Goal: Task Accomplishment & Management: Use online tool/utility

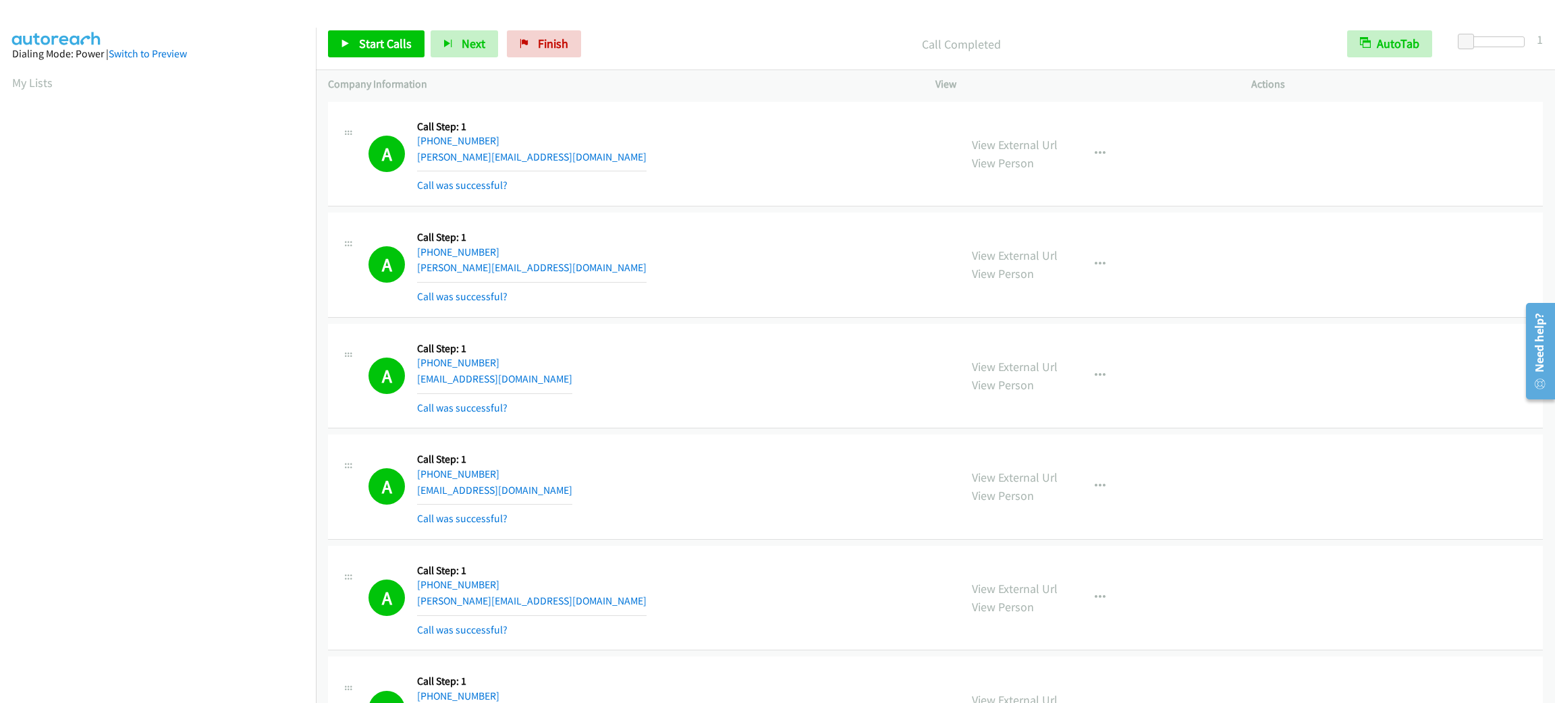
scroll to position [59, 0]
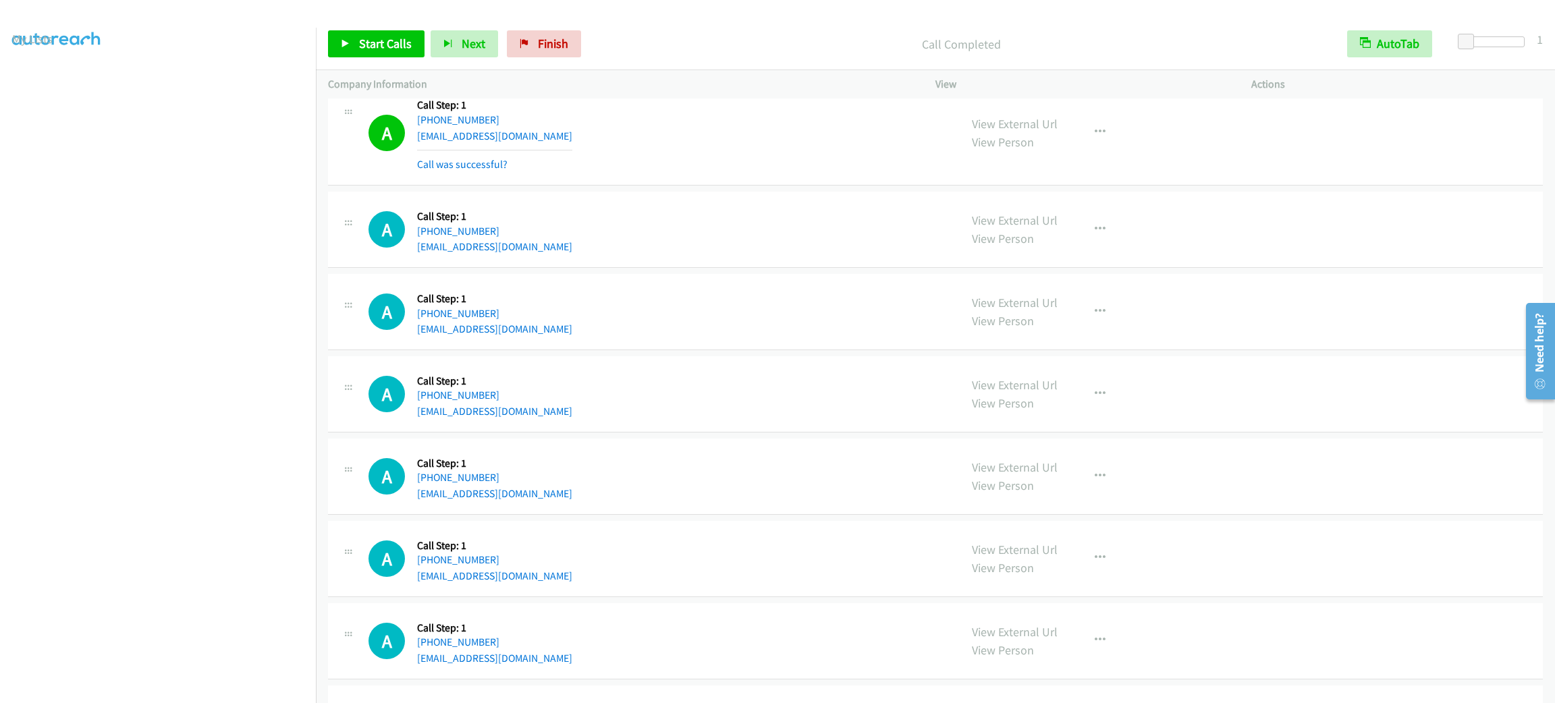
drag, startPoint x: 706, startPoint y: 279, endPoint x: 657, endPoint y: 217, distance: 79.4
click at [706, 279] on td "A Callback Scheduled Call Step: 1 [GEOGRAPHIC_DATA]/[GEOGRAPHIC_DATA] [PHONE_NU…" at bounding box center [935, 312] width 1239 height 82
click at [369, 36] on span "Start Calls" at bounding box center [385, 44] width 53 height 16
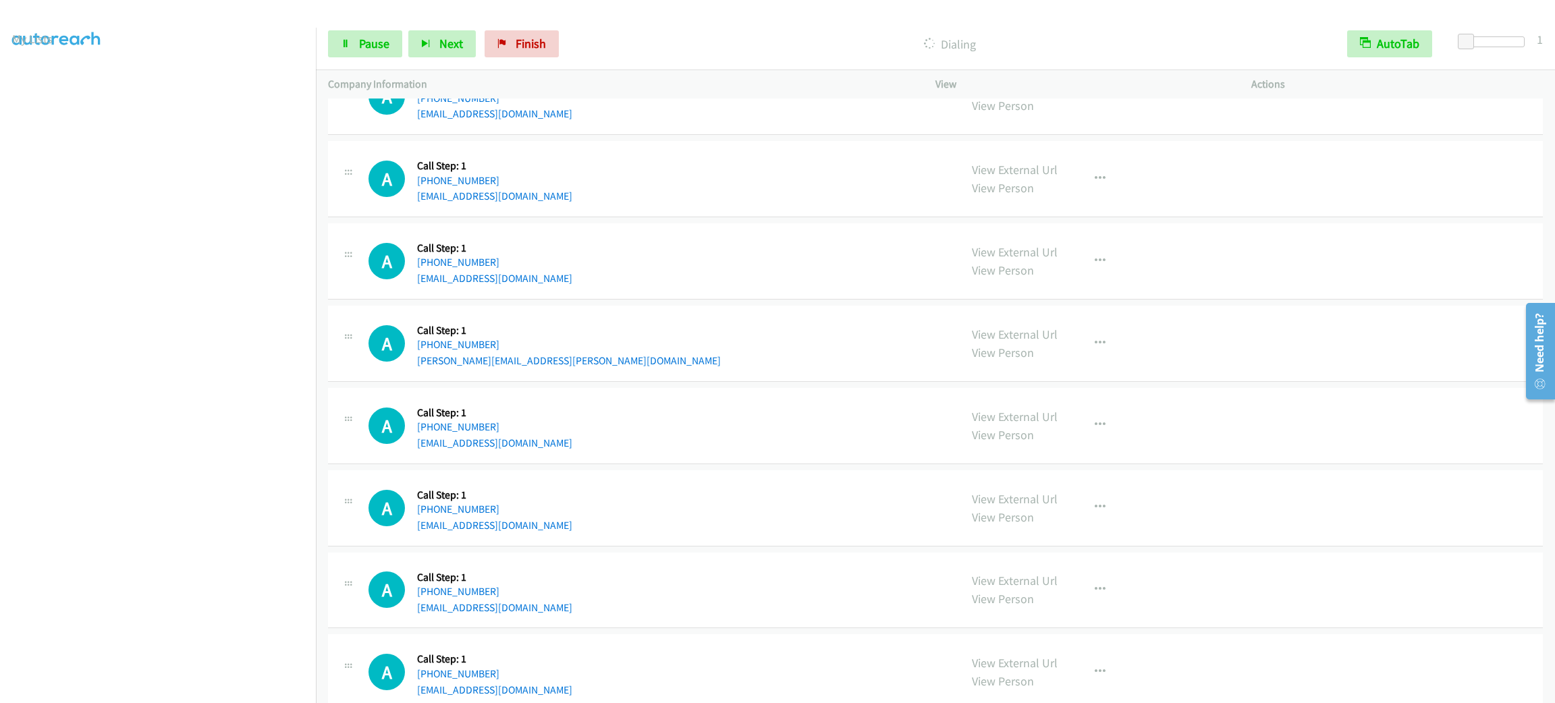
scroll to position [4548, 0]
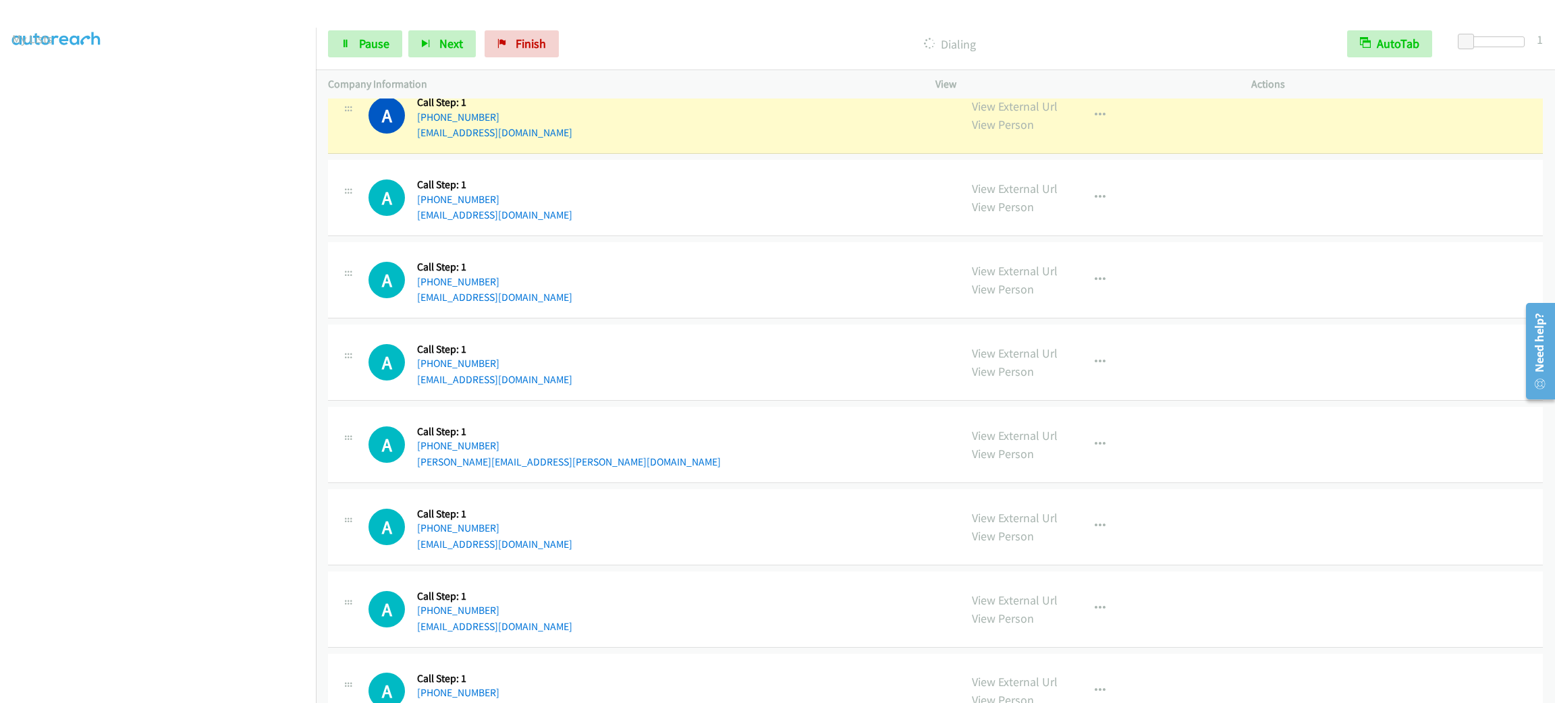
click at [391, 28] on div "Start Calls Pause Next Finish Dialing AutoTab AutoTab 1" at bounding box center [935, 44] width 1239 height 52
click at [391, 34] on link "Pause" at bounding box center [365, 43] width 74 height 27
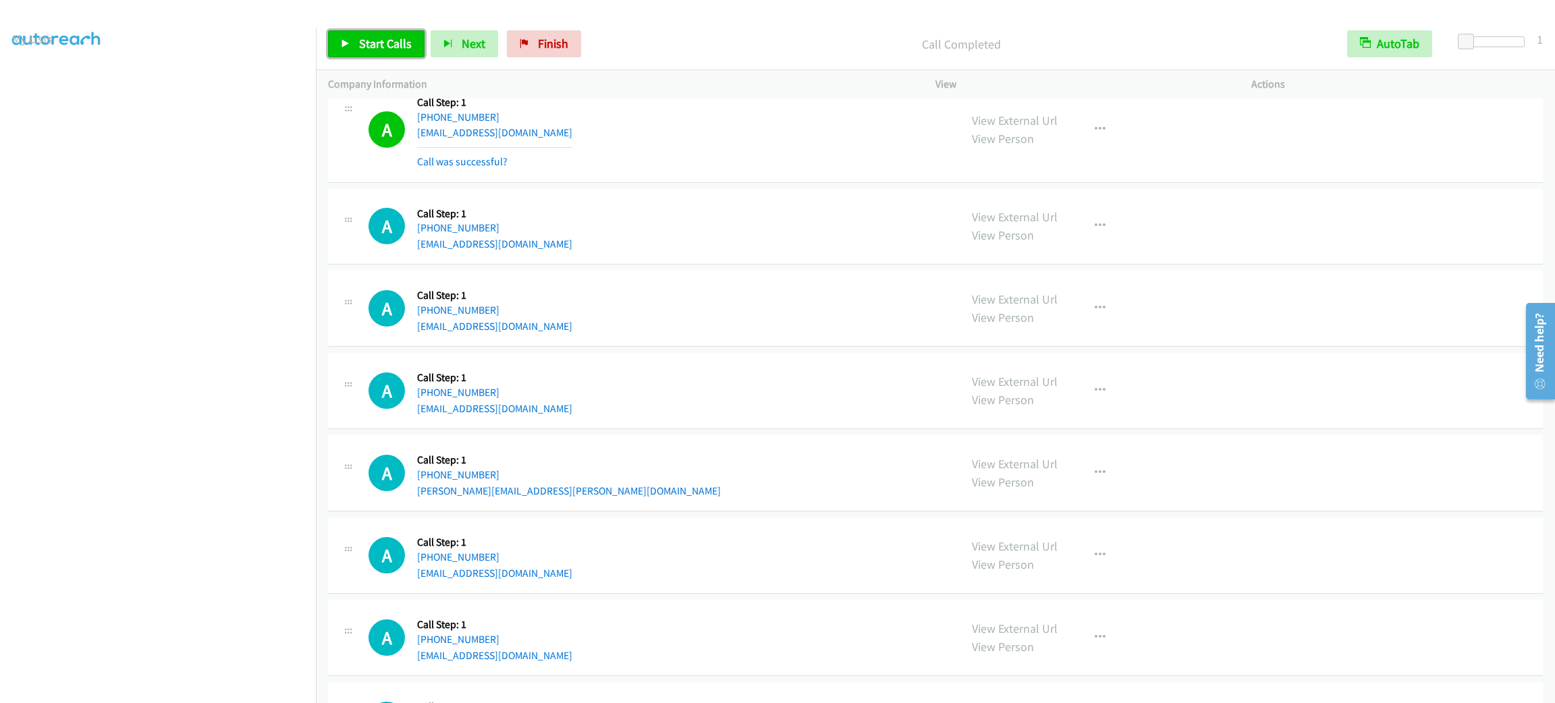
click at [365, 55] on link "Start Calls" at bounding box center [376, 43] width 96 height 27
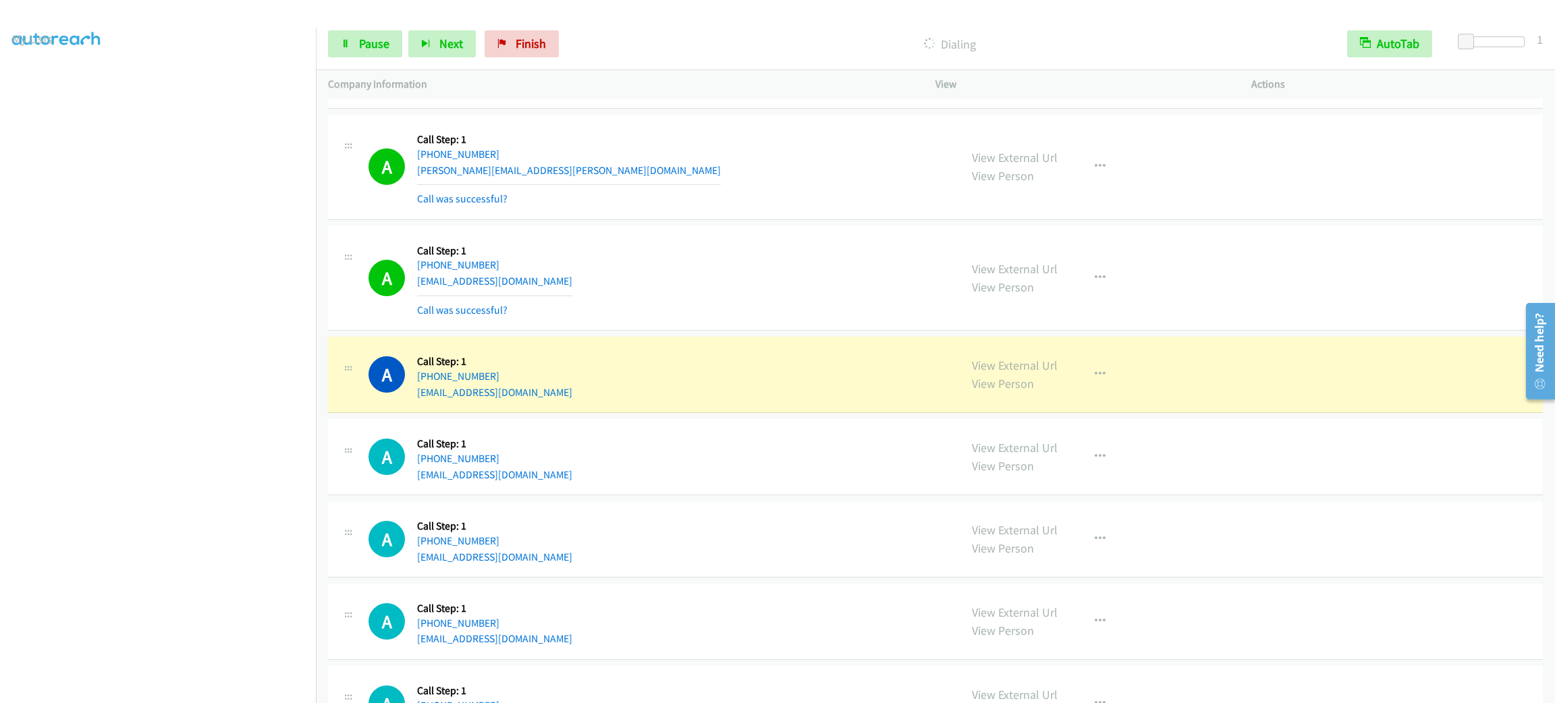
scroll to position [5056, 0]
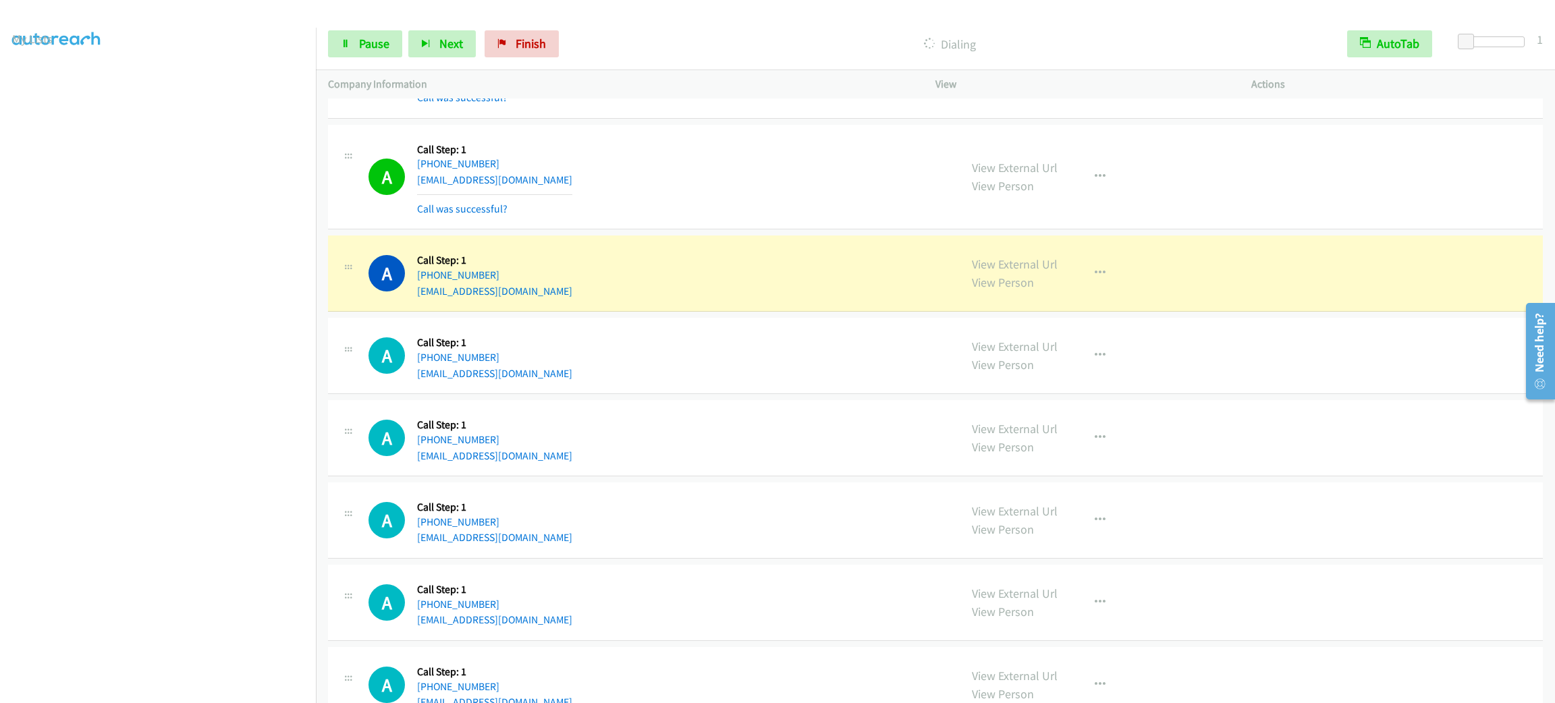
click at [642, 299] on div "A Callback Scheduled Call Step: 1 America/Los_Angeles [PHONE_NUMBER] [EMAIL_ADD…" at bounding box center [657, 273] width 579 height 51
click at [1088, 274] on button "button" at bounding box center [1100, 273] width 36 height 27
click at [1079, 402] on link "Add to do not call list" at bounding box center [1027, 388] width 179 height 27
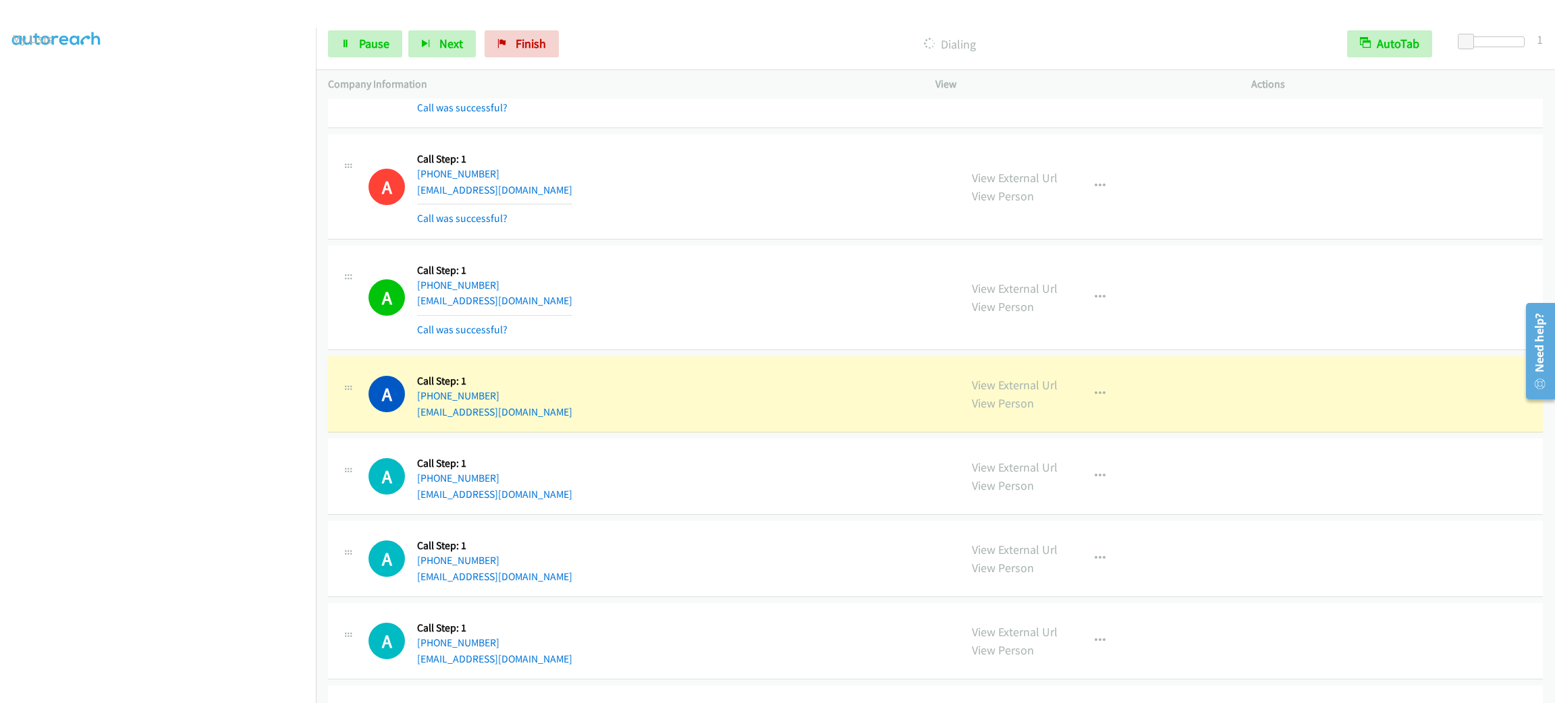
scroll to position [5258, 0]
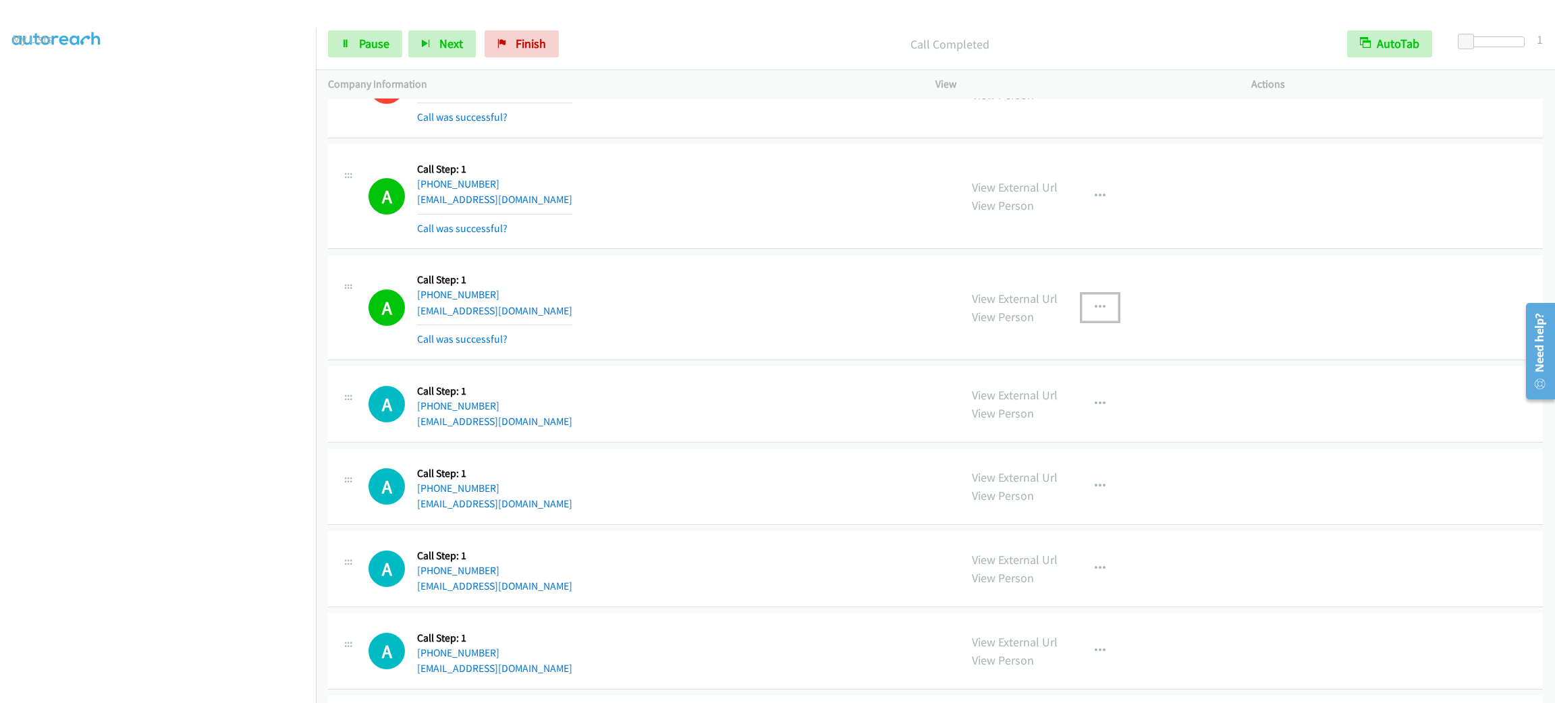
click at [1098, 315] on button "button" at bounding box center [1100, 307] width 36 height 27
click at [1065, 436] on link "Add to do not call list" at bounding box center [1027, 423] width 179 height 27
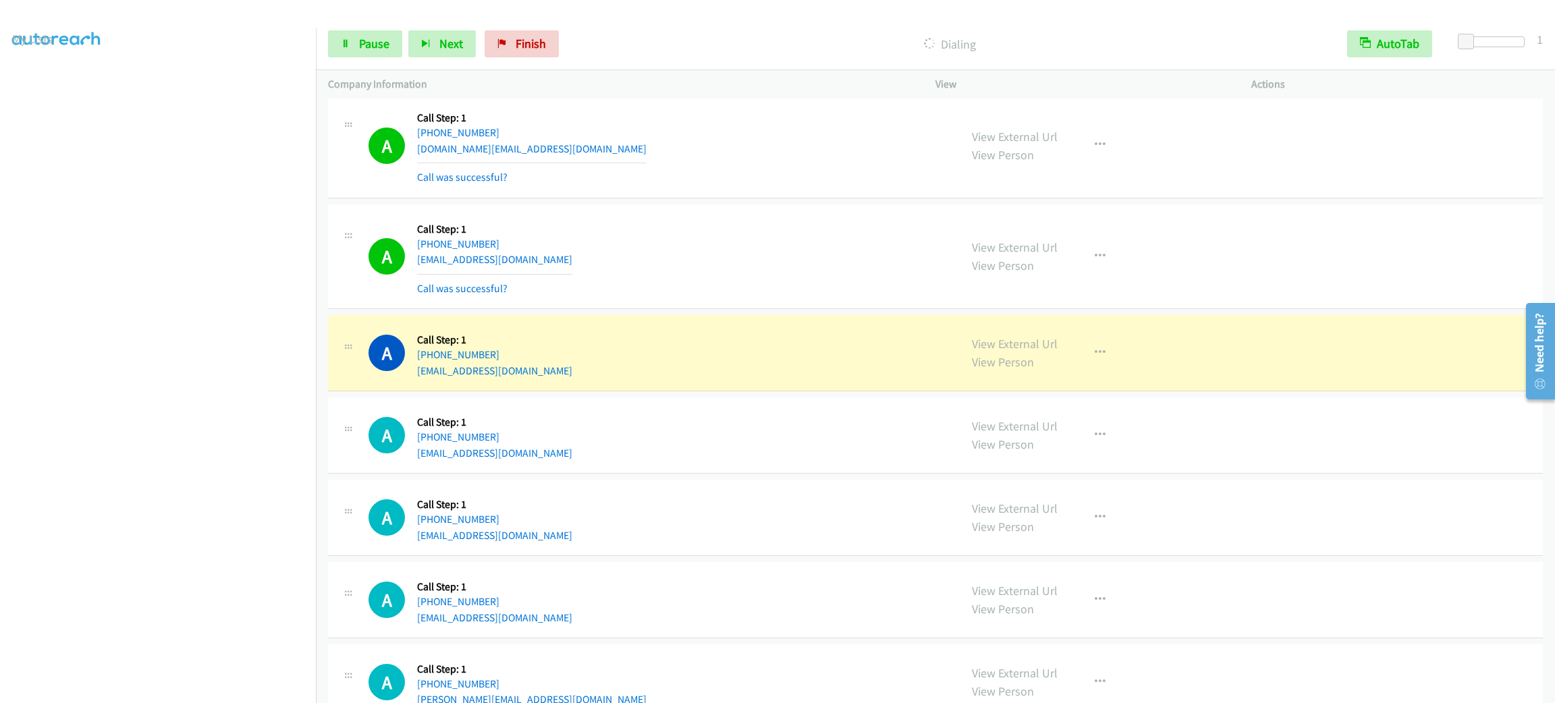
scroll to position [6077, 0]
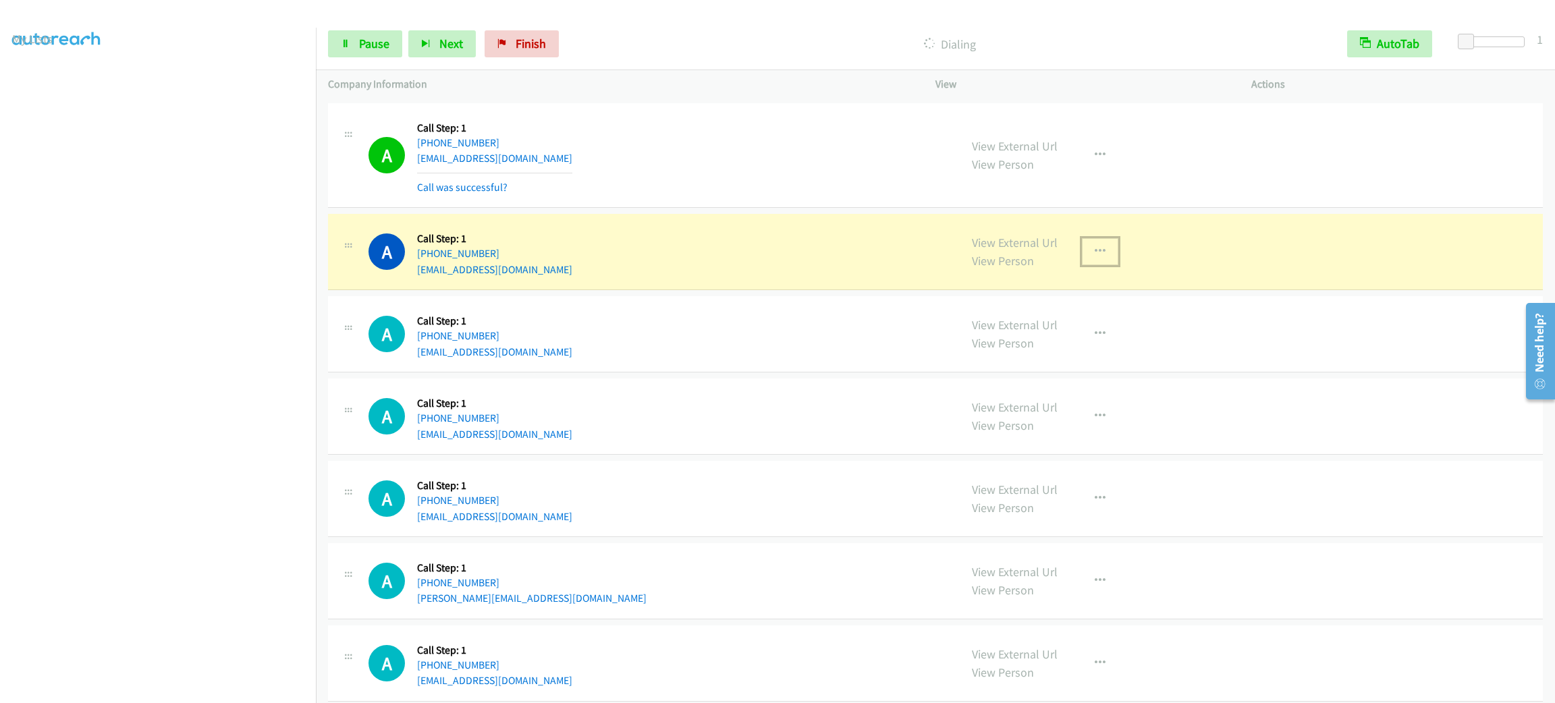
drag, startPoint x: 1103, startPoint y: 265, endPoint x: 1105, endPoint y: 273, distance: 7.5
click at [1103, 265] on button "button" at bounding box center [1100, 251] width 36 height 27
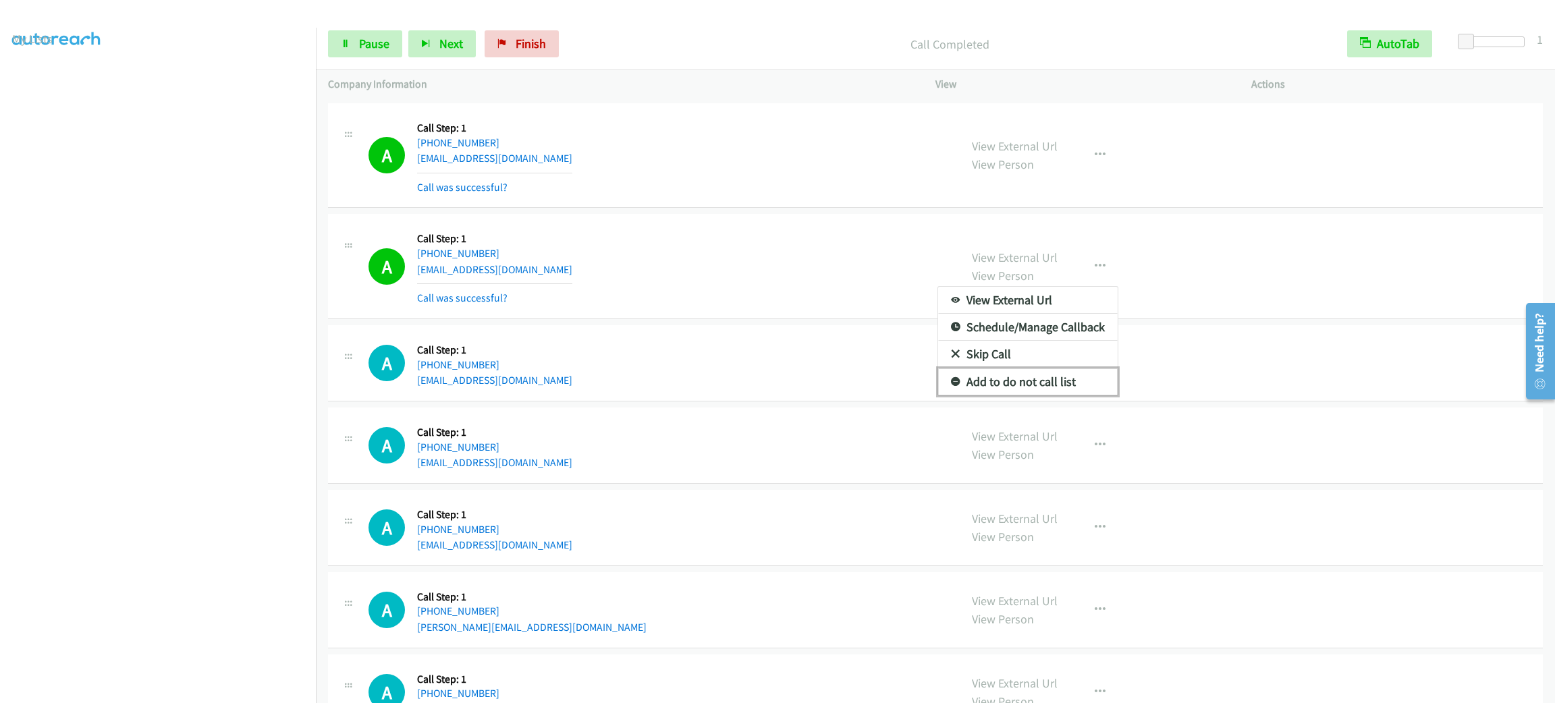
drag, startPoint x: 1038, startPoint y: 400, endPoint x: 1031, endPoint y: 400, distance: 7.4
click at [1038, 395] on link "Add to do not call list" at bounding box center [1027, 381] width 179 height 27
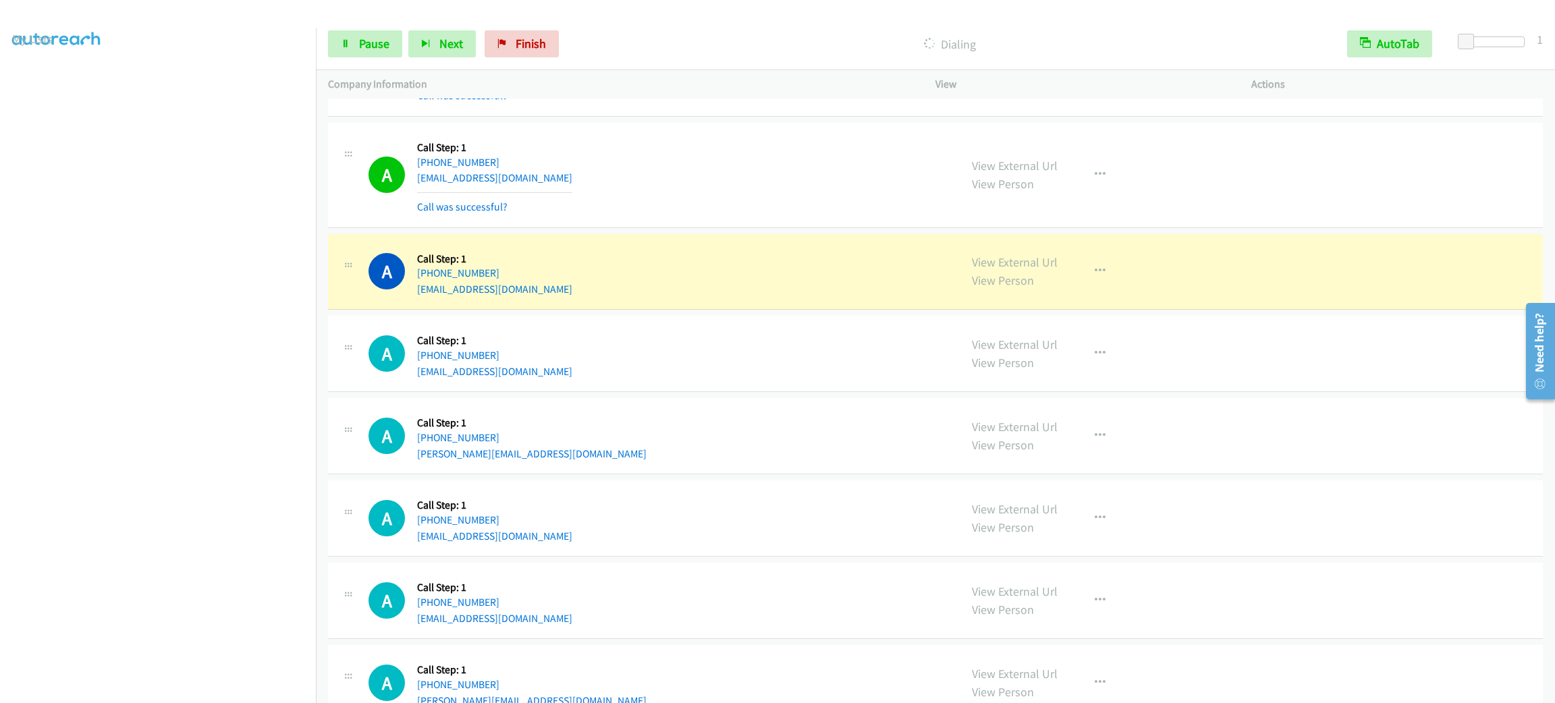
scroll to position [6380, 0]
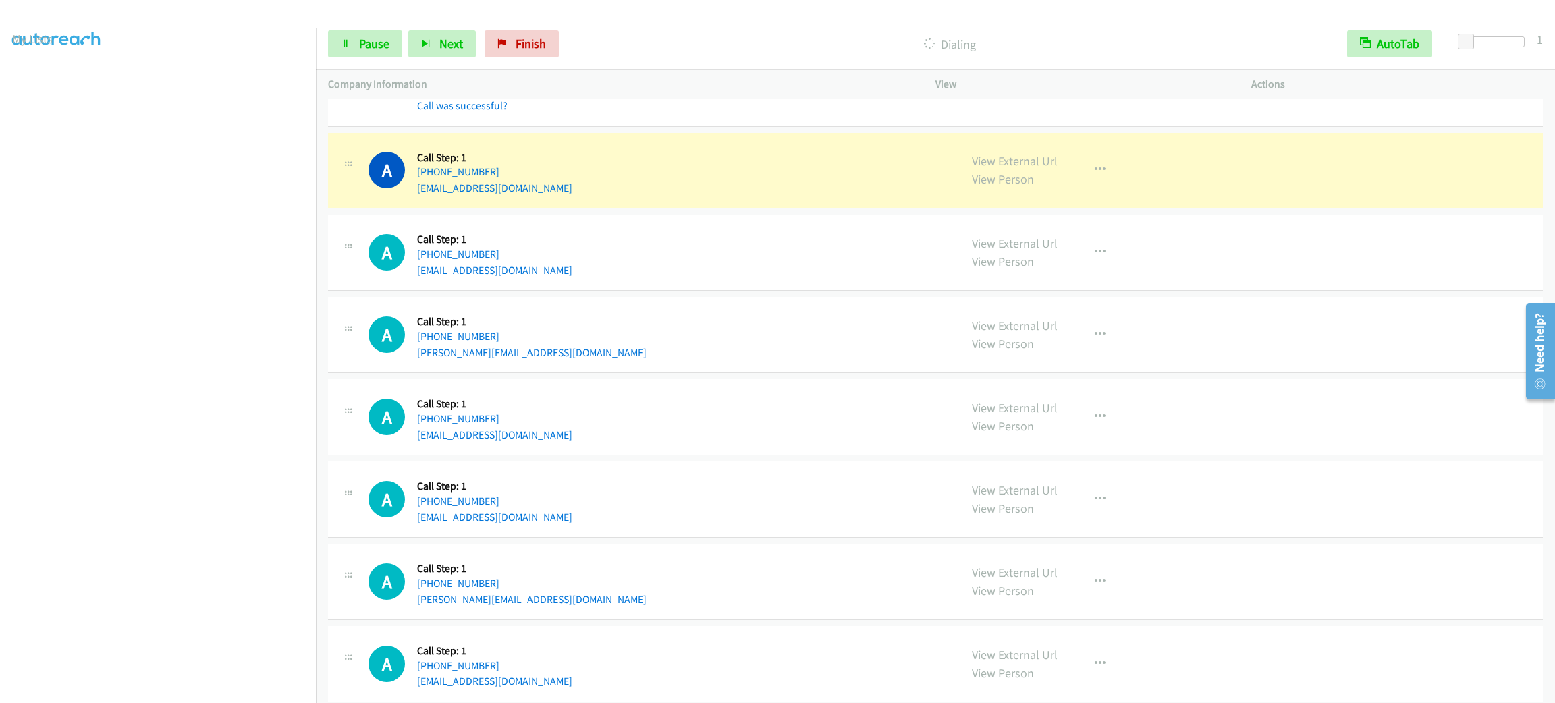
click at [616, 166] on div "A Callback Scheduled Call Step: 1 America/Los_Angeles [PHONE_NUMBER] [EMAIL_ADD…" at bounding box center [657, 170] width 579 height 51
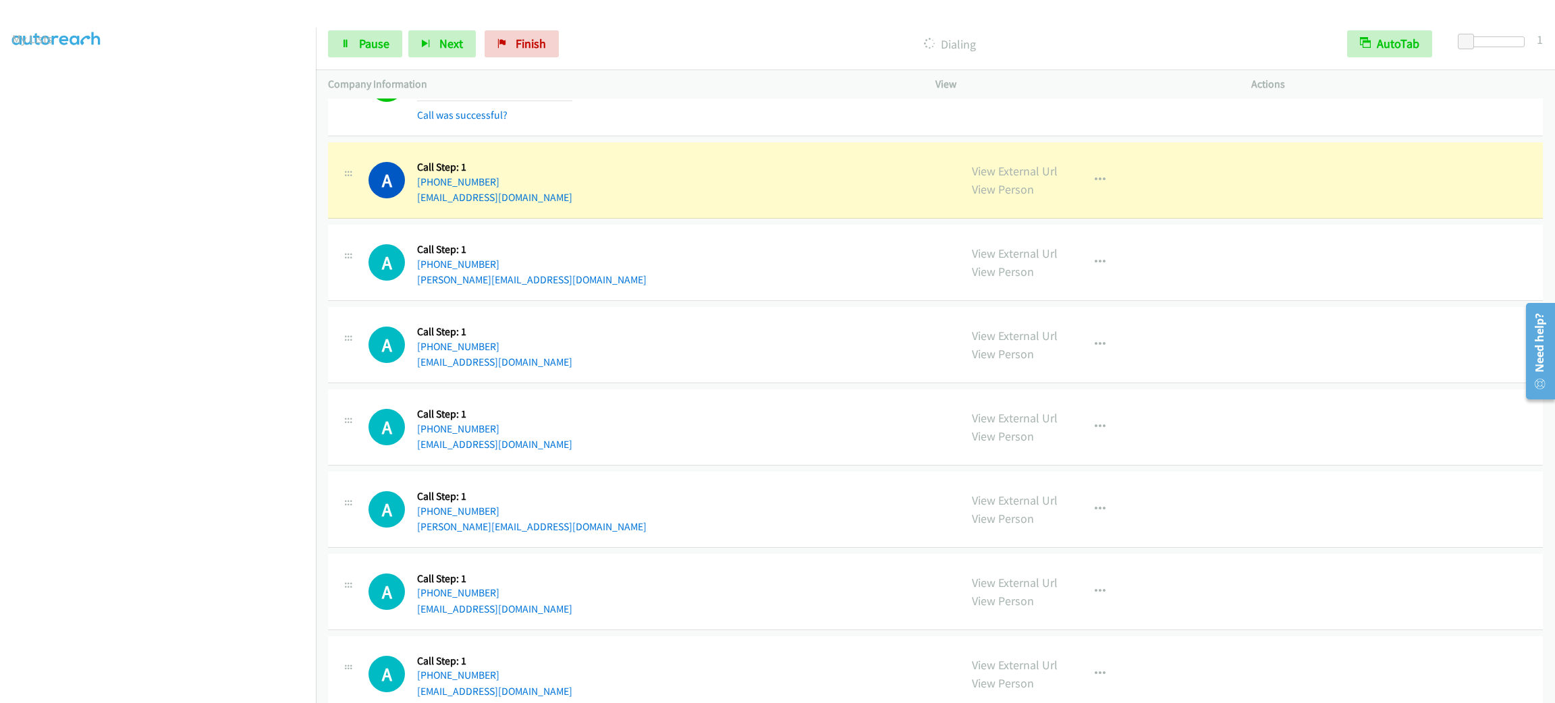
scroll to position [6583, 0]
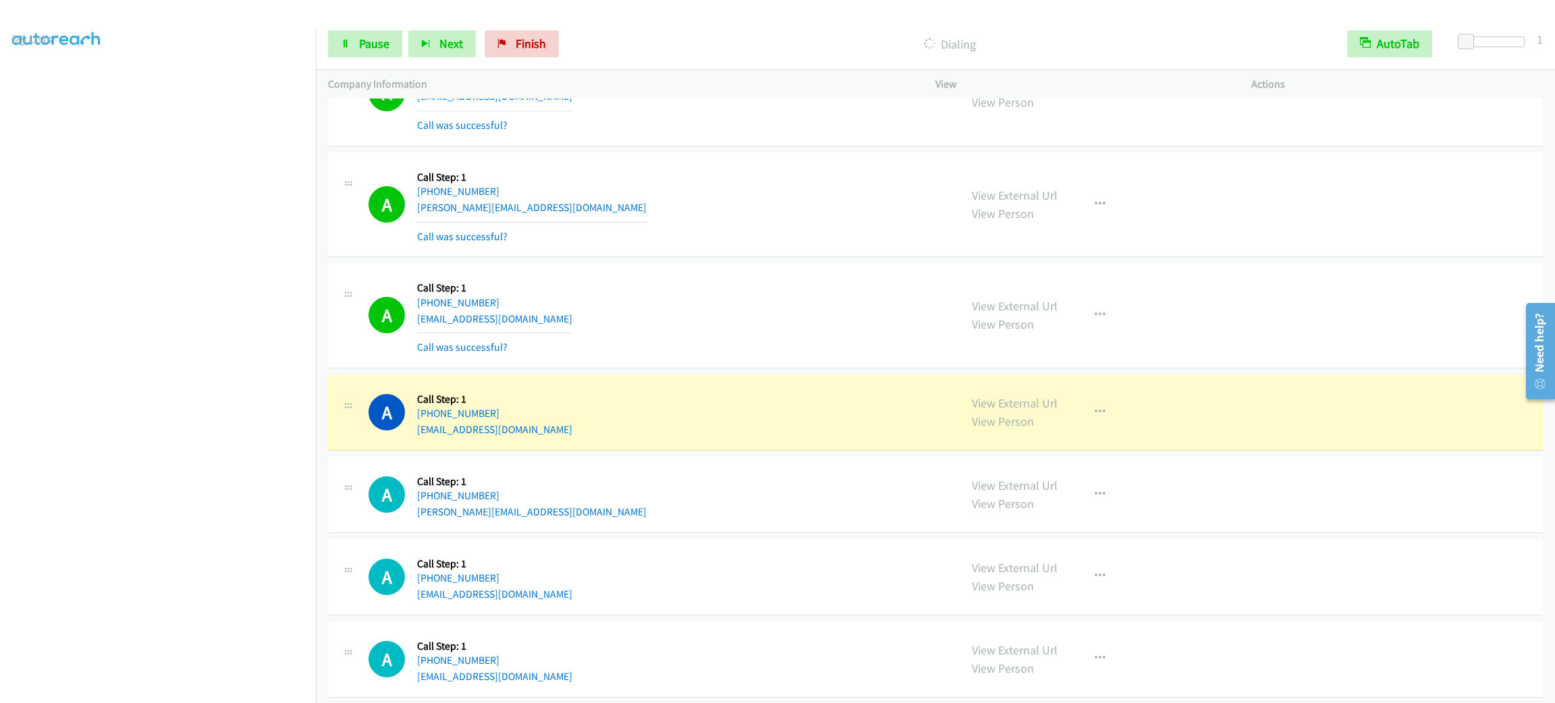
drag, startPoint x: 832, startPoint y: 378, endPoint x: 988, endPoint y: 410, distance: 159.9
click at [832, 368] on div "A Callback Scheduled Call Step: 1 America/Los_Angeles [PHONE_NUMBER] [EMAIL_ADD…" at bounding box center [935, 315] width 1215 height 105
click at [1082, 426] on button "button" at bounding box center [1100, 412] width 36 height 27
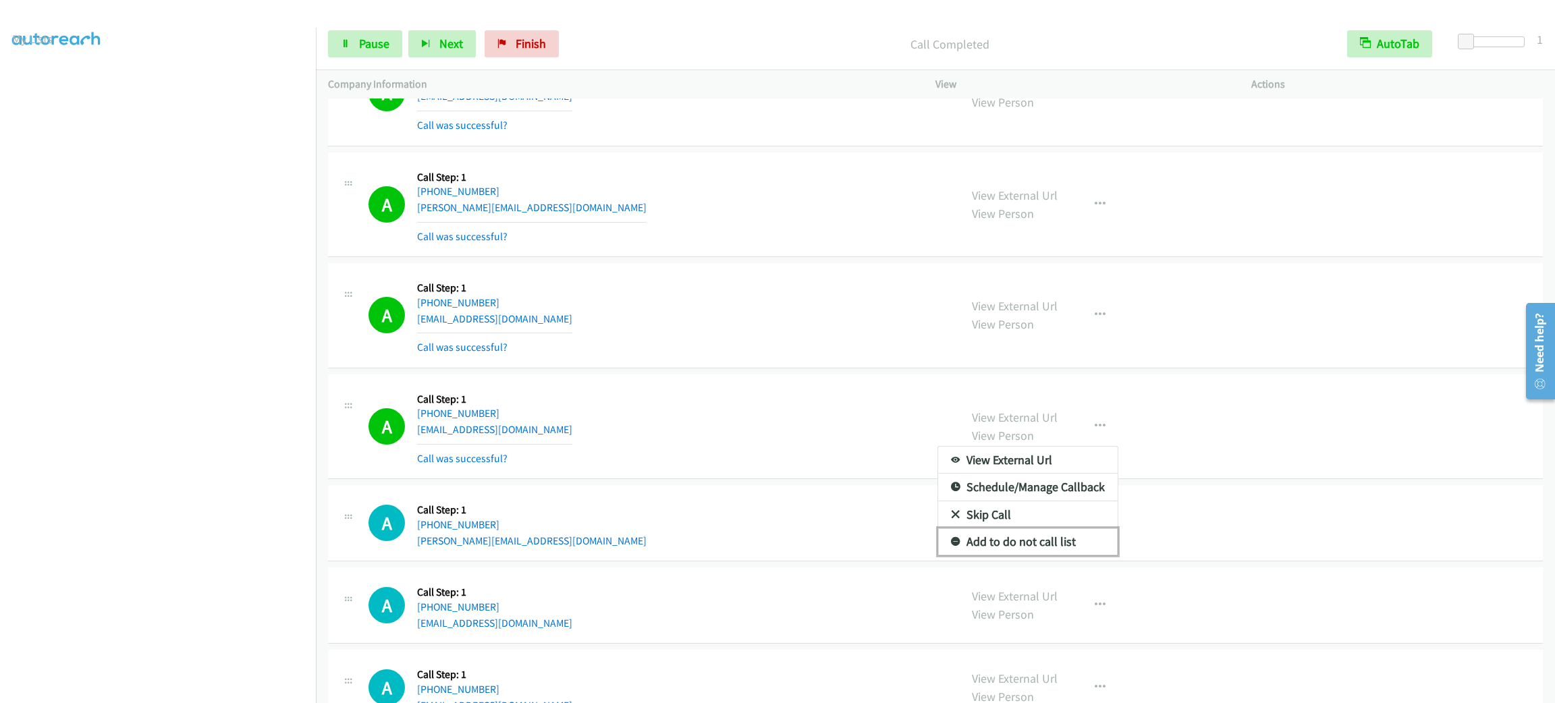
click at [1054, 555] on link "Add to do not call list" at bounding box center [1027, 541] width 179 height 27
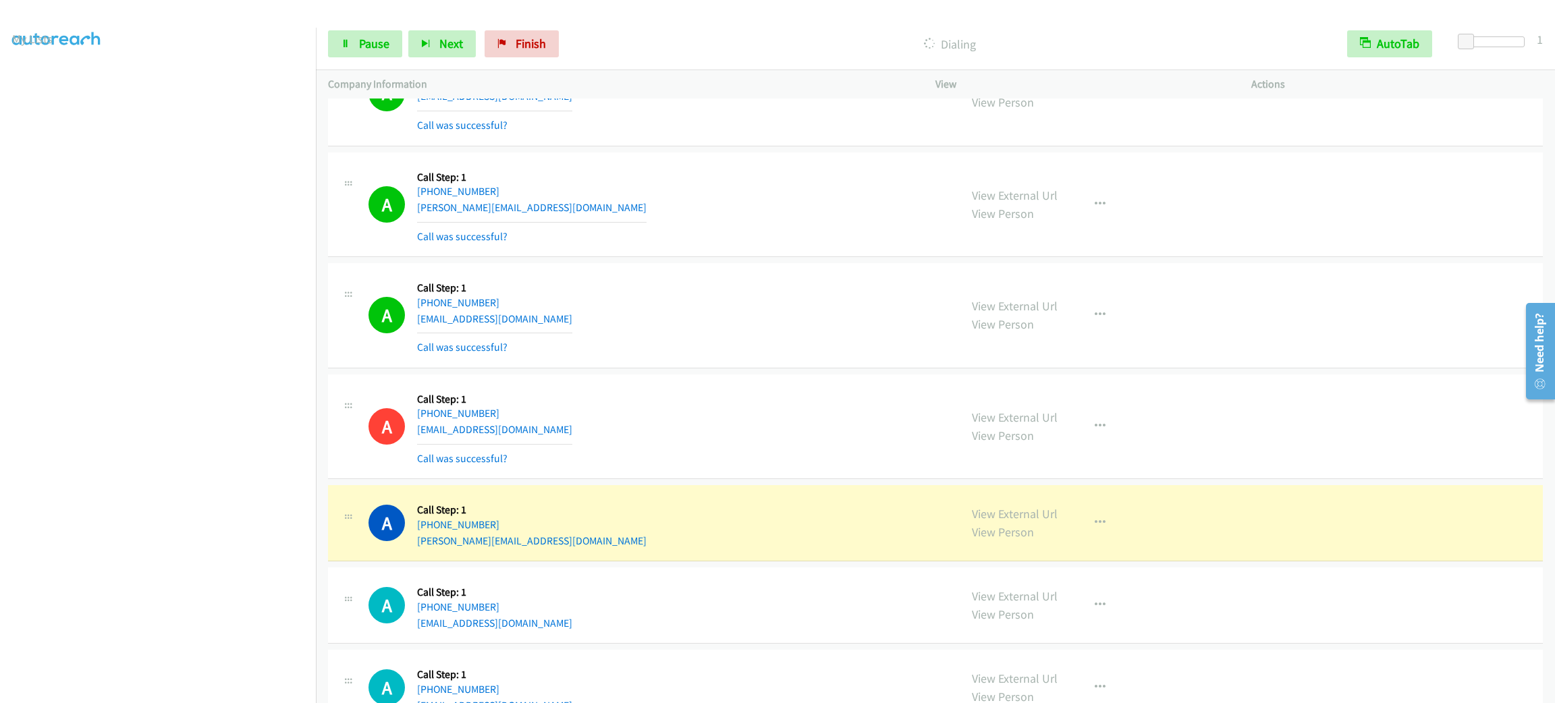
scroll to position [6987, 0]
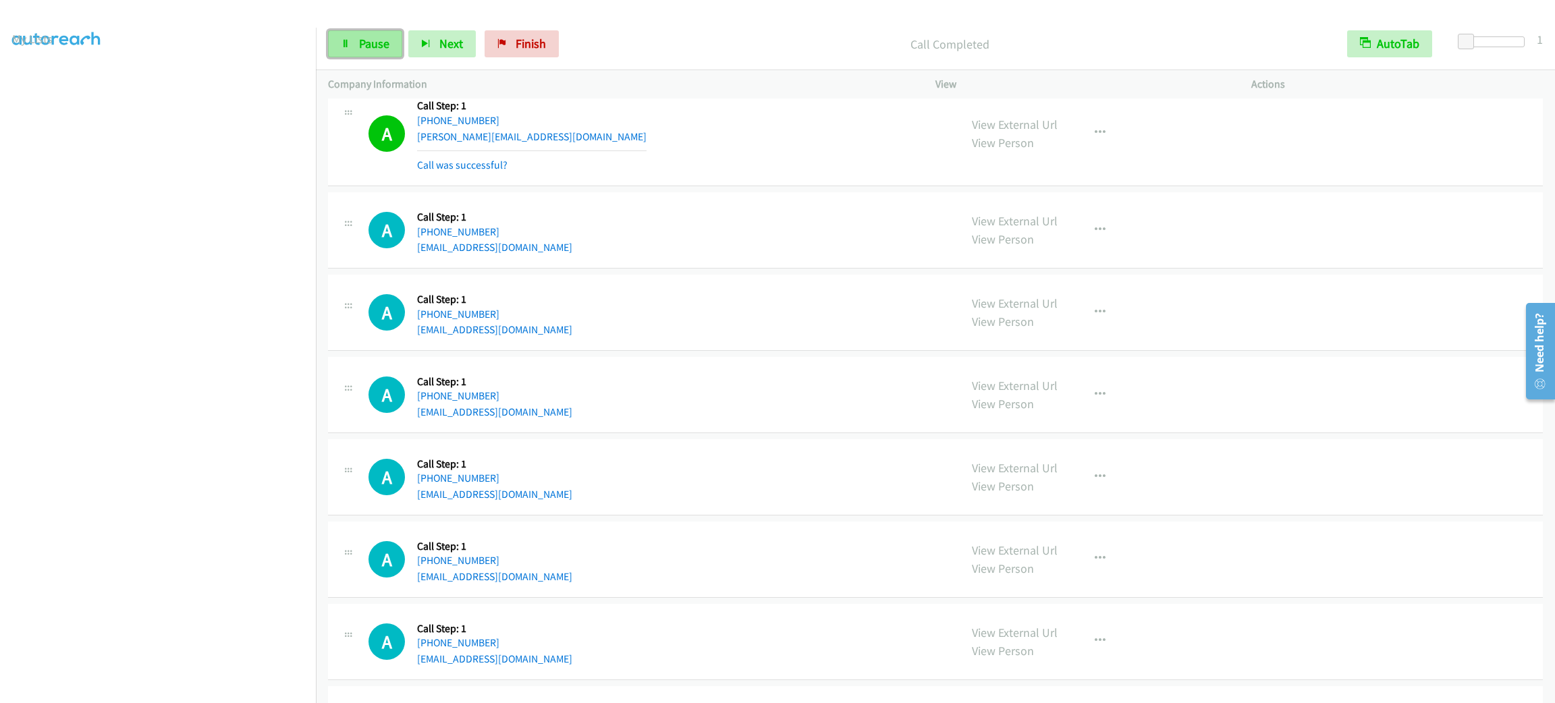
click at [374, 49] on span "Pause" at bounding box center [374, 44] width 30 height 16
click at [374, 49] on span "Start Calls" at bounding box center [385, 44] width 53 height 16
click at [144, 687] on section at bounding box center [157, 383] width 291 height 646
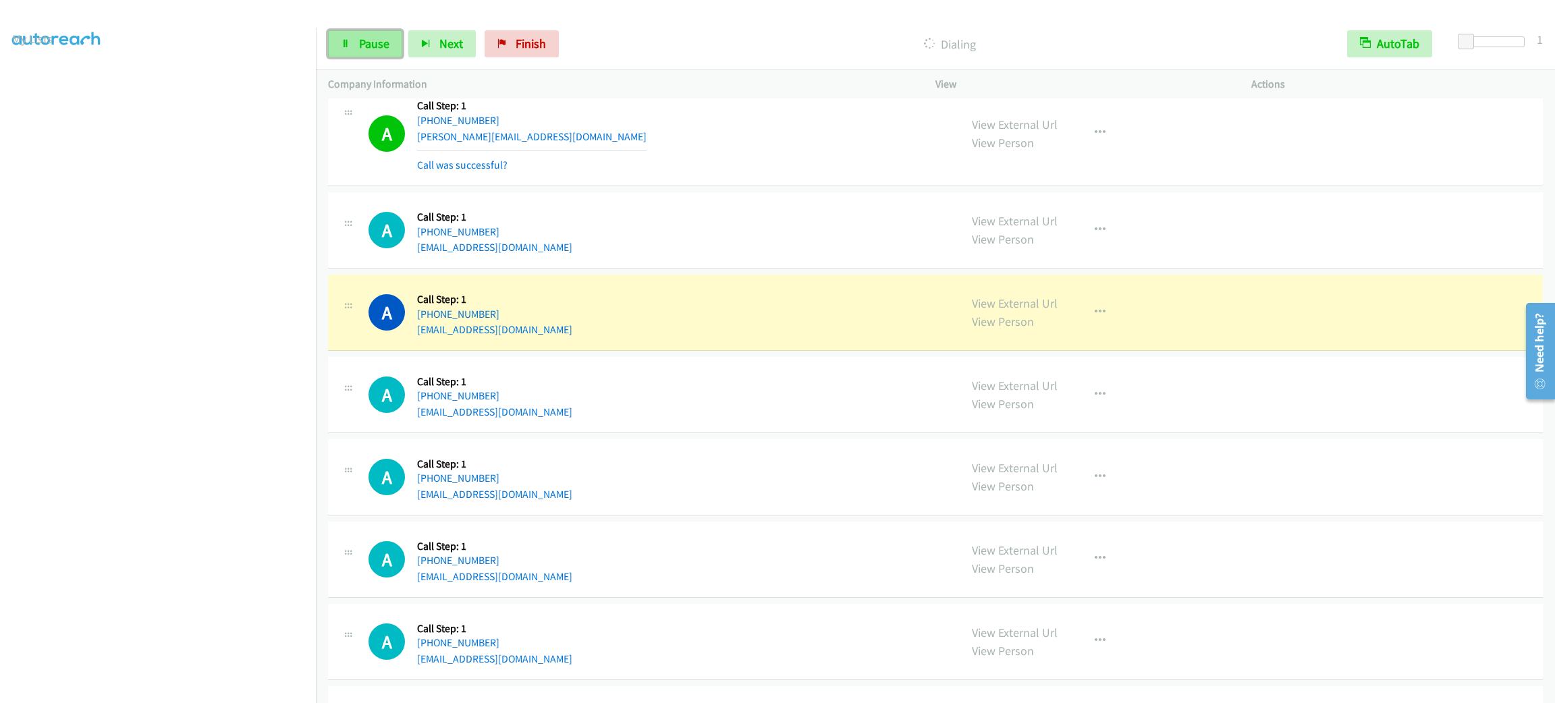
click at [349, 48] on link "Pause" at bounding box center [365, 43] width 74 height 27
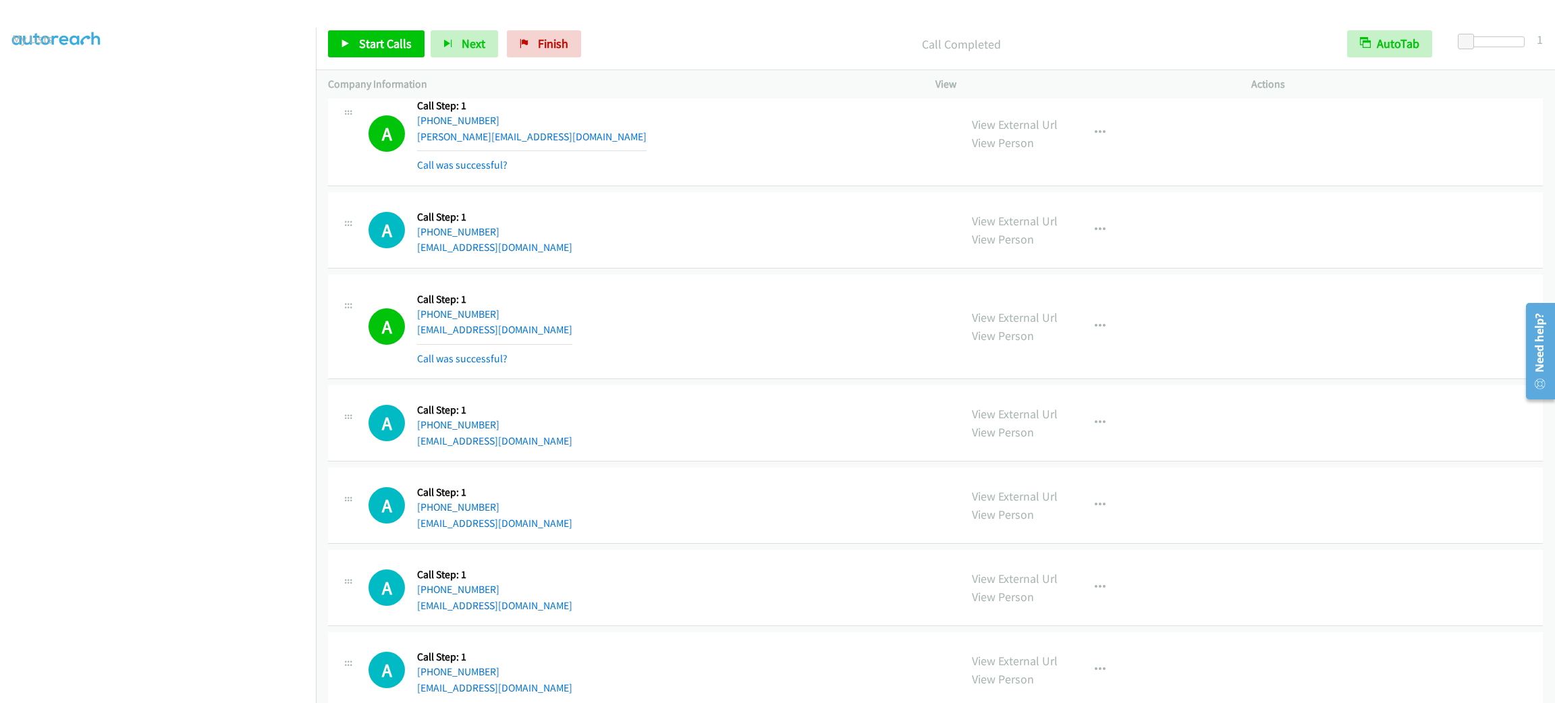
click at [673, 243] on div "A Callback Scheduled Call Step: 1 [GEOGRAPHIC_DATA]/[GEOGRAPHIC_DATA] [PHONE_NU…" at bounding box center [657, 229] width 579 height 51
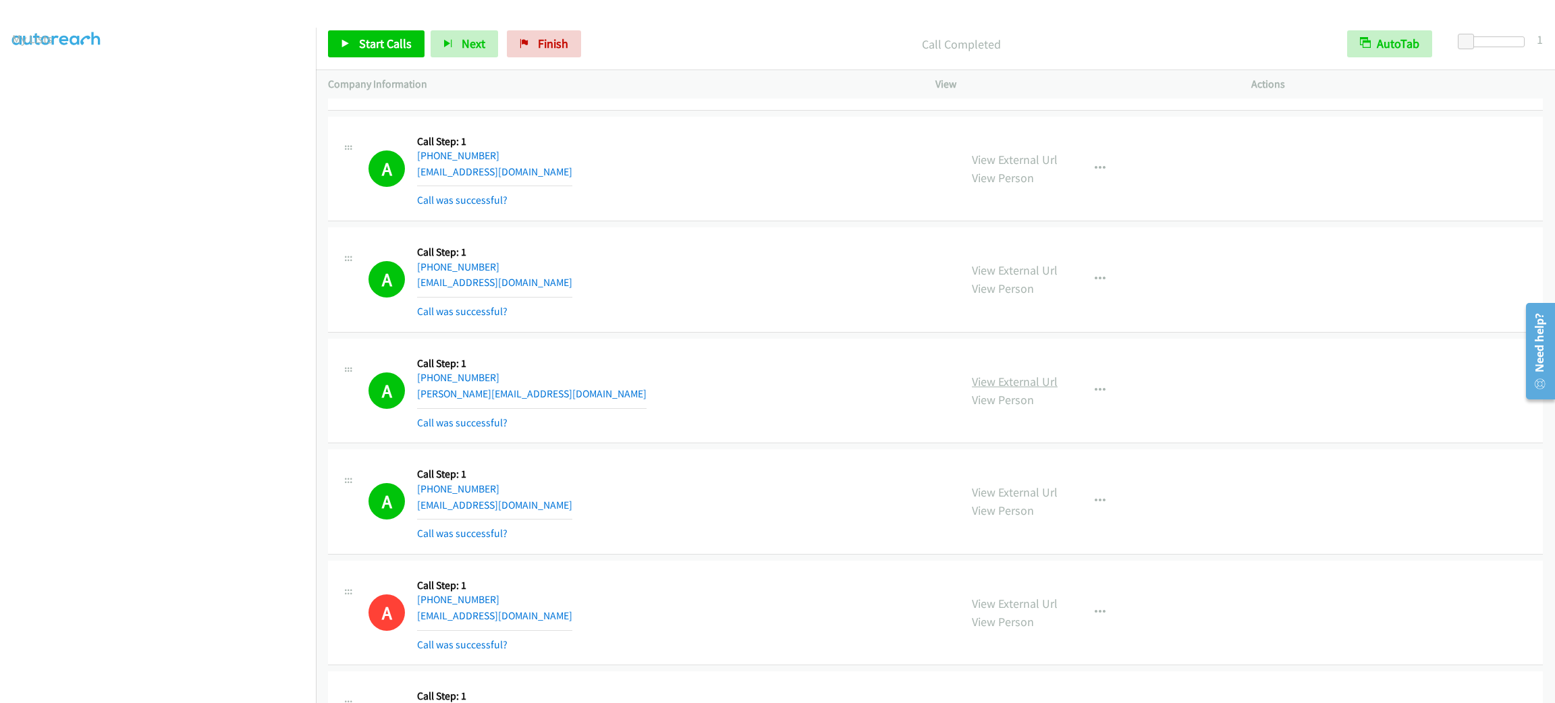
click at [982, 389] on link "View External Url" at bounding box center [1015, 382] width 86 height 16
click at [1095, 396] on button "button" at bounding box center [1100, 390] width 36 height 27
click at [1080, 515] on link "Add to do not call list" at bounding box center [1027, 506] width 179 height 27
click at [379, 53] on link "Start Calls" at bounding box center [376, 43] width 96 height 27
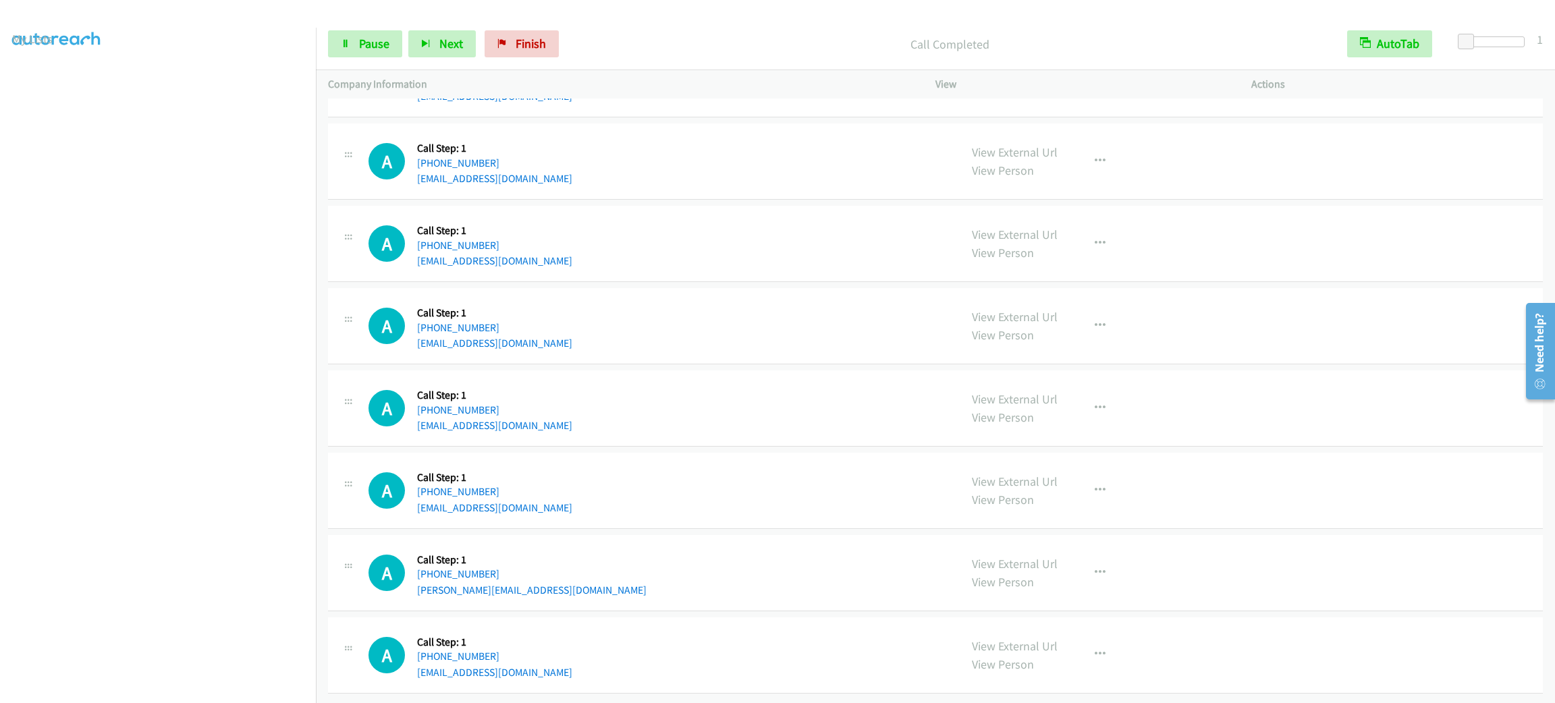
scroll to position [7597, 0]
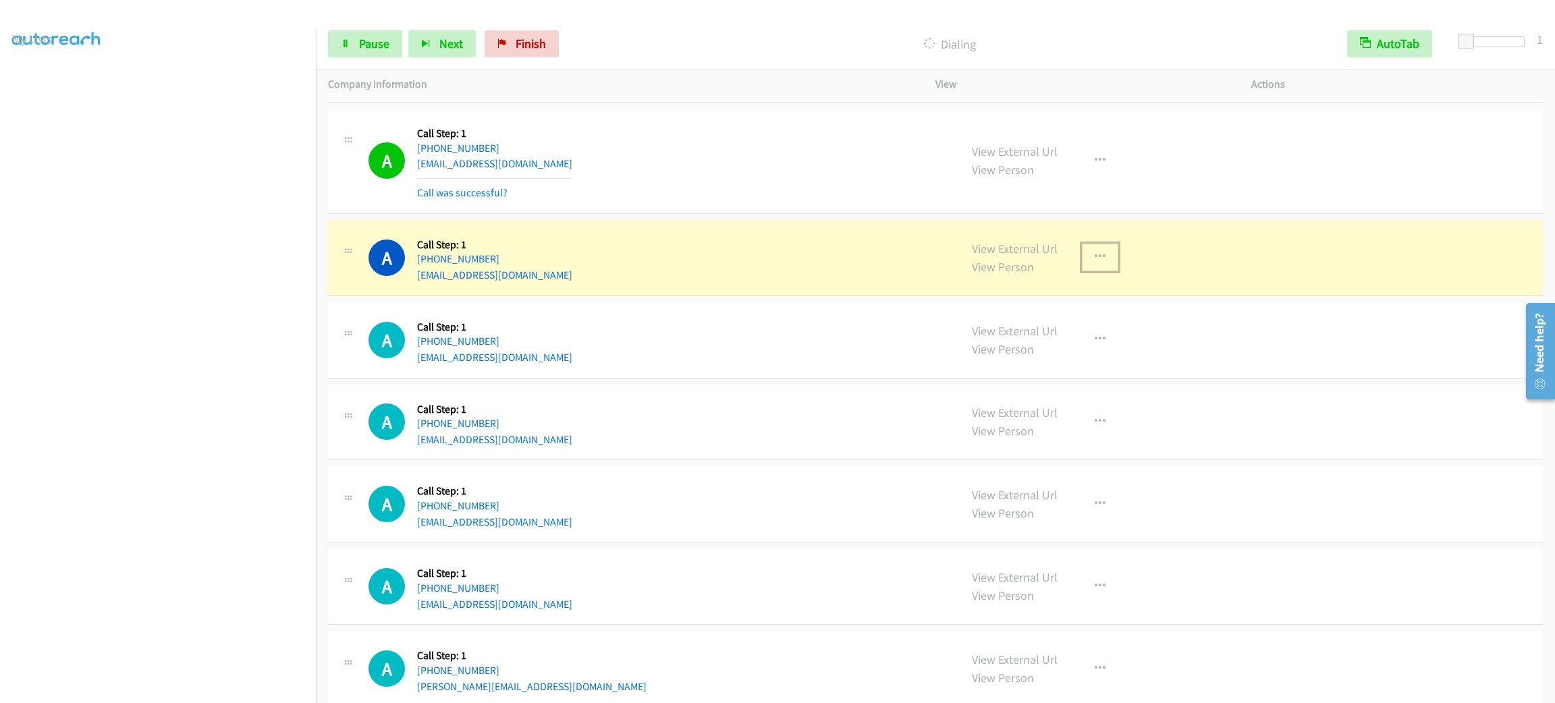
click at [1088, 271] on button "button" at bounding box center [1100, 257] width 36 height 27
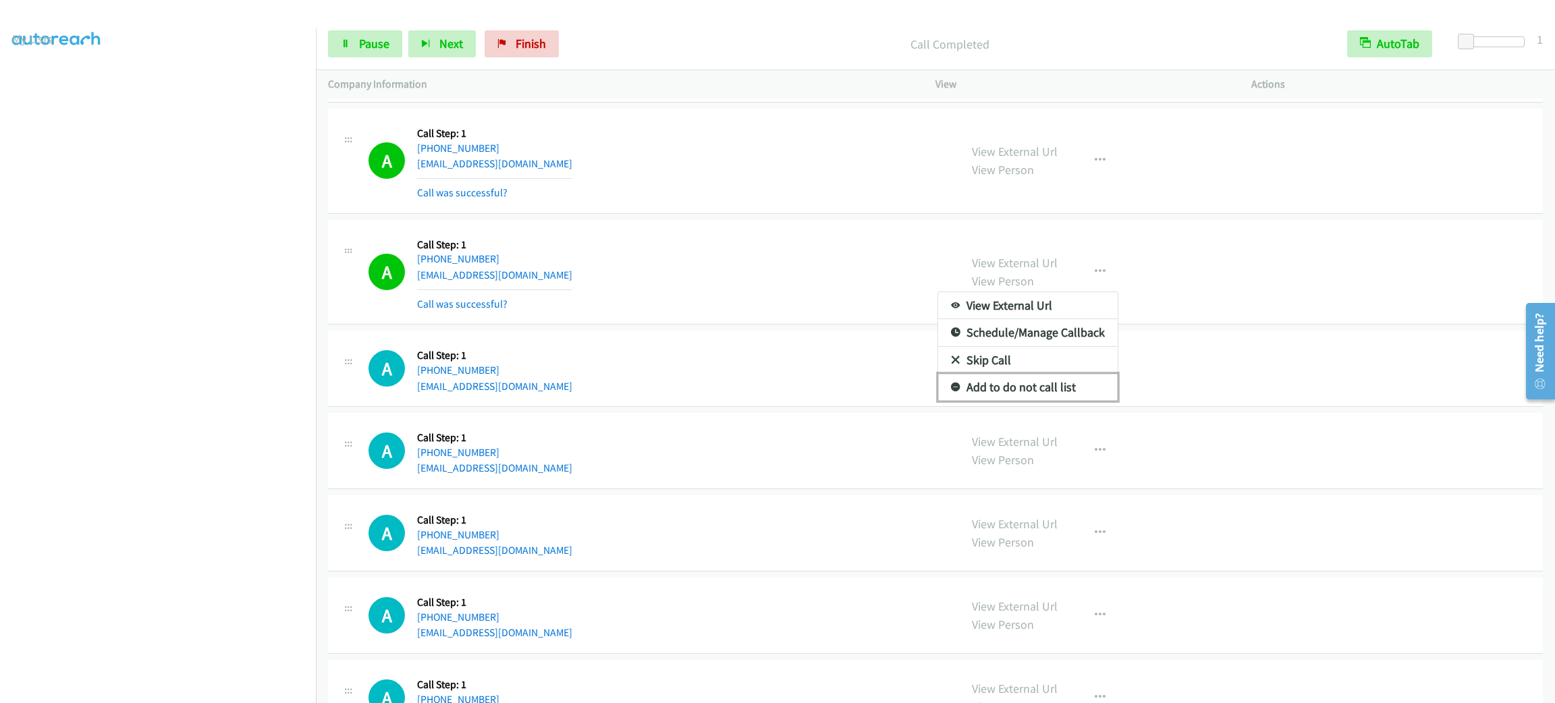
click at [1034, 401] on link "Add to do not call list" at bounding box center [1027, 387] width 179 height 27
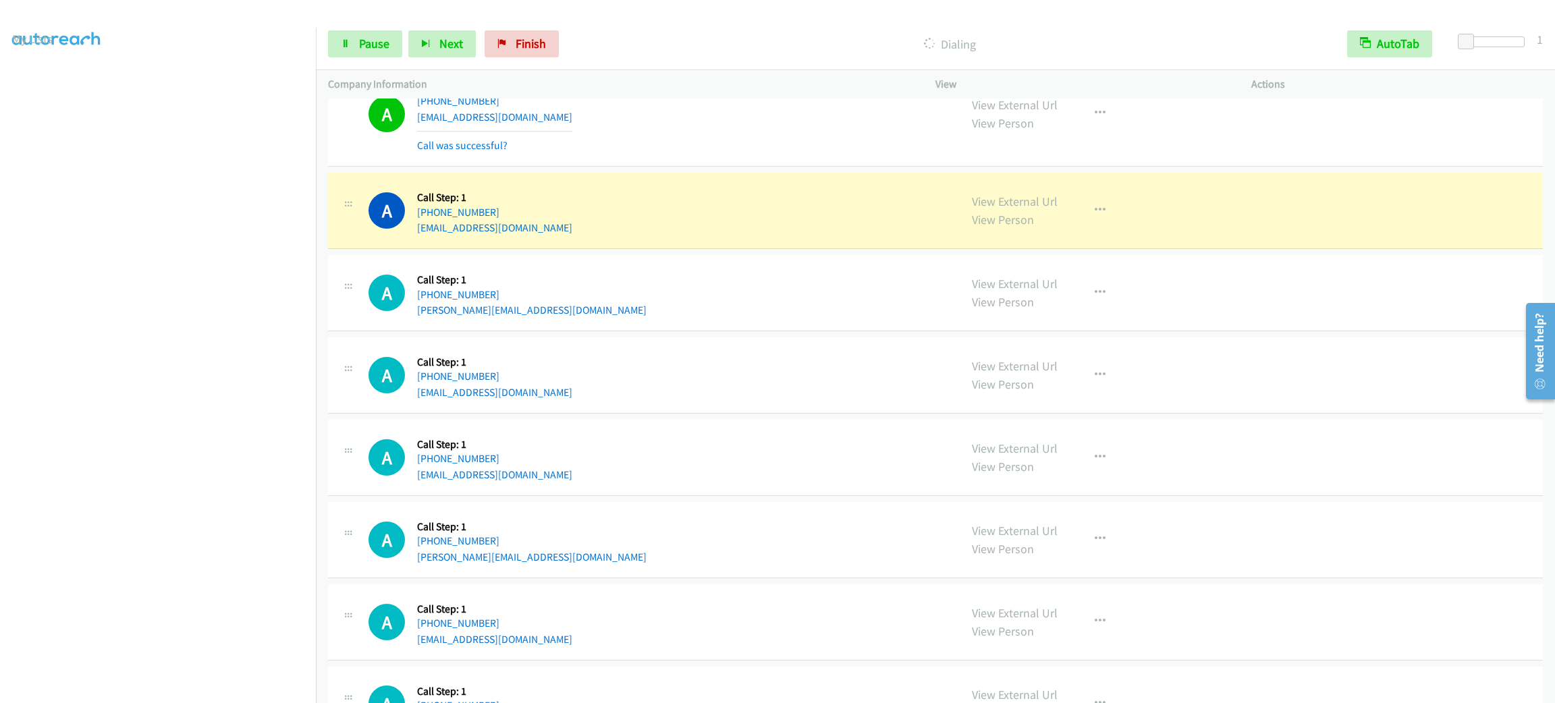
scroll to position [8189, 0]
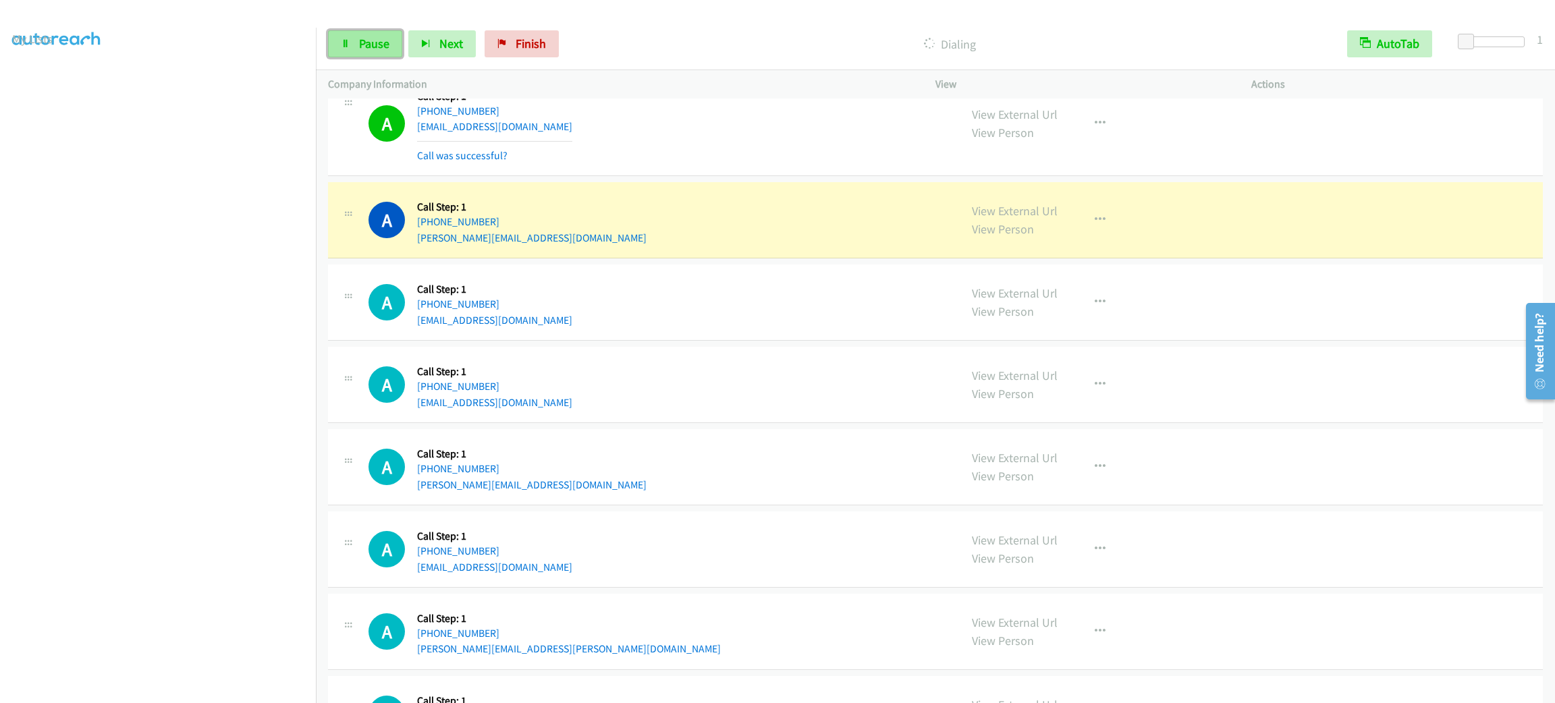
click at [370, 38] on span "Pause" at bounding box center [374, 44] width 30 height 16
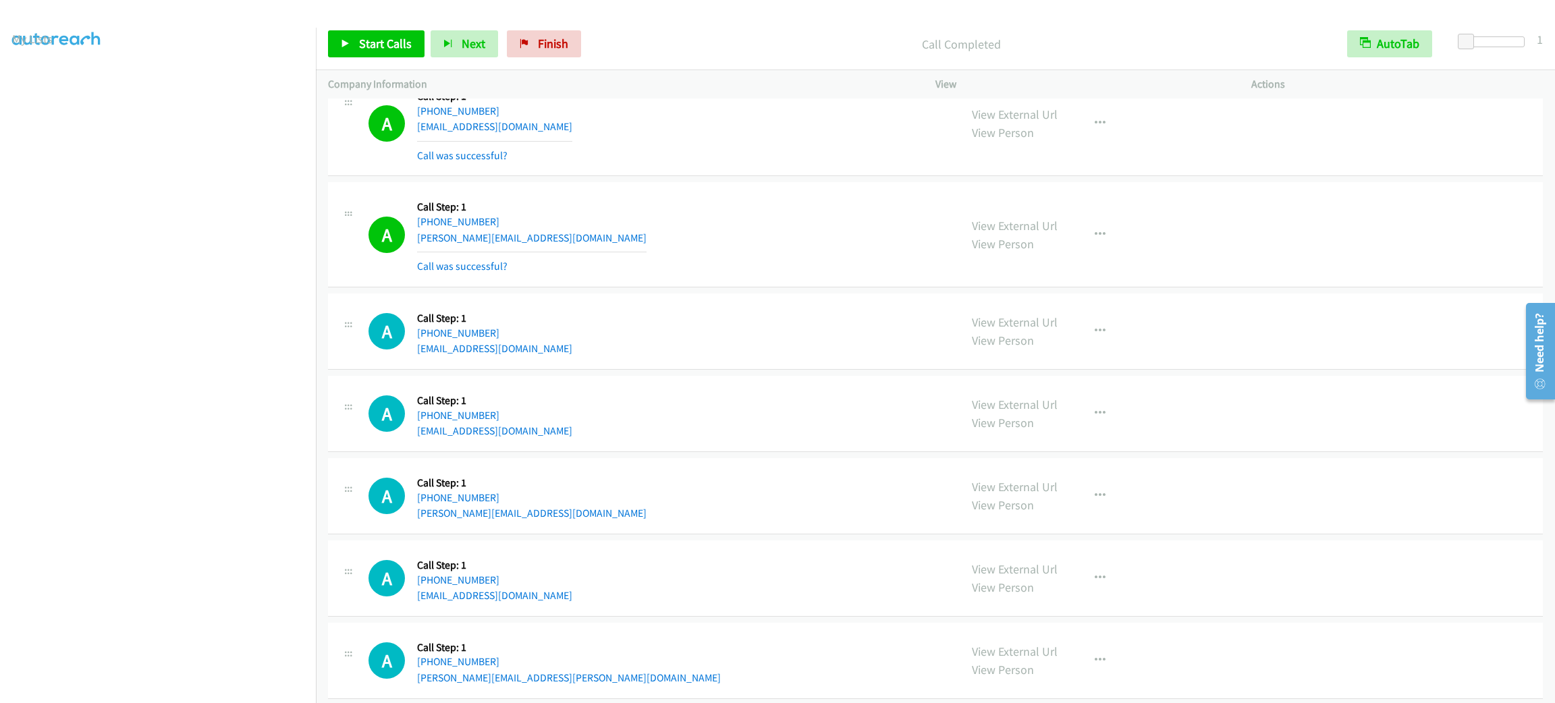
click at [754, 275] on div "A Callback Scheduled Call Step: 1 [GEOGRAPHIC_DATA]/[GEOGRAPHIC_DATA] [PHONE_NU…" at bounding box center [657, 234] width 579 height 80
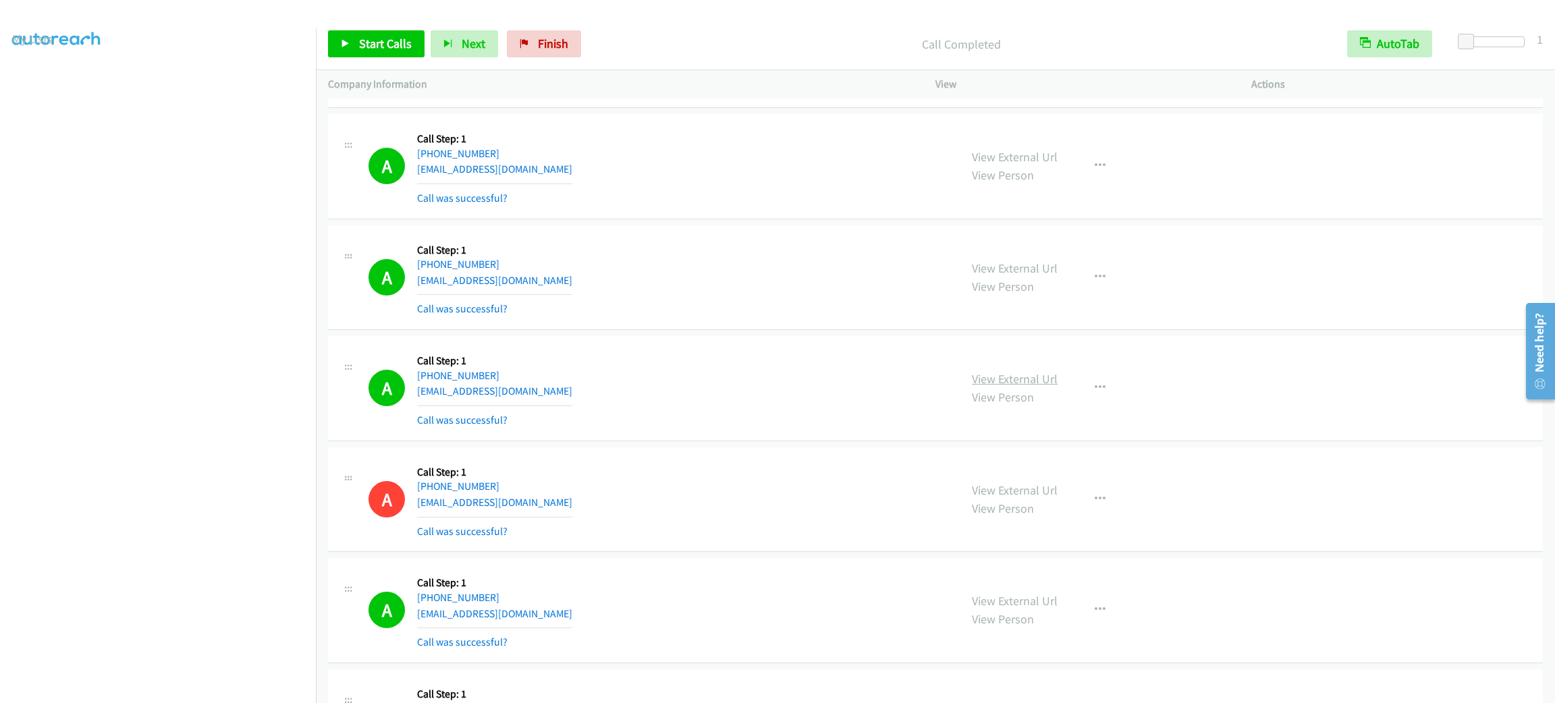
click at [1030, 387] on link "View External Url" at bounding box center [1015, 379] width 86 height 16
click at [395, 38] on span "Start Calls" at bounding box center [385, 44] width 53 height 16
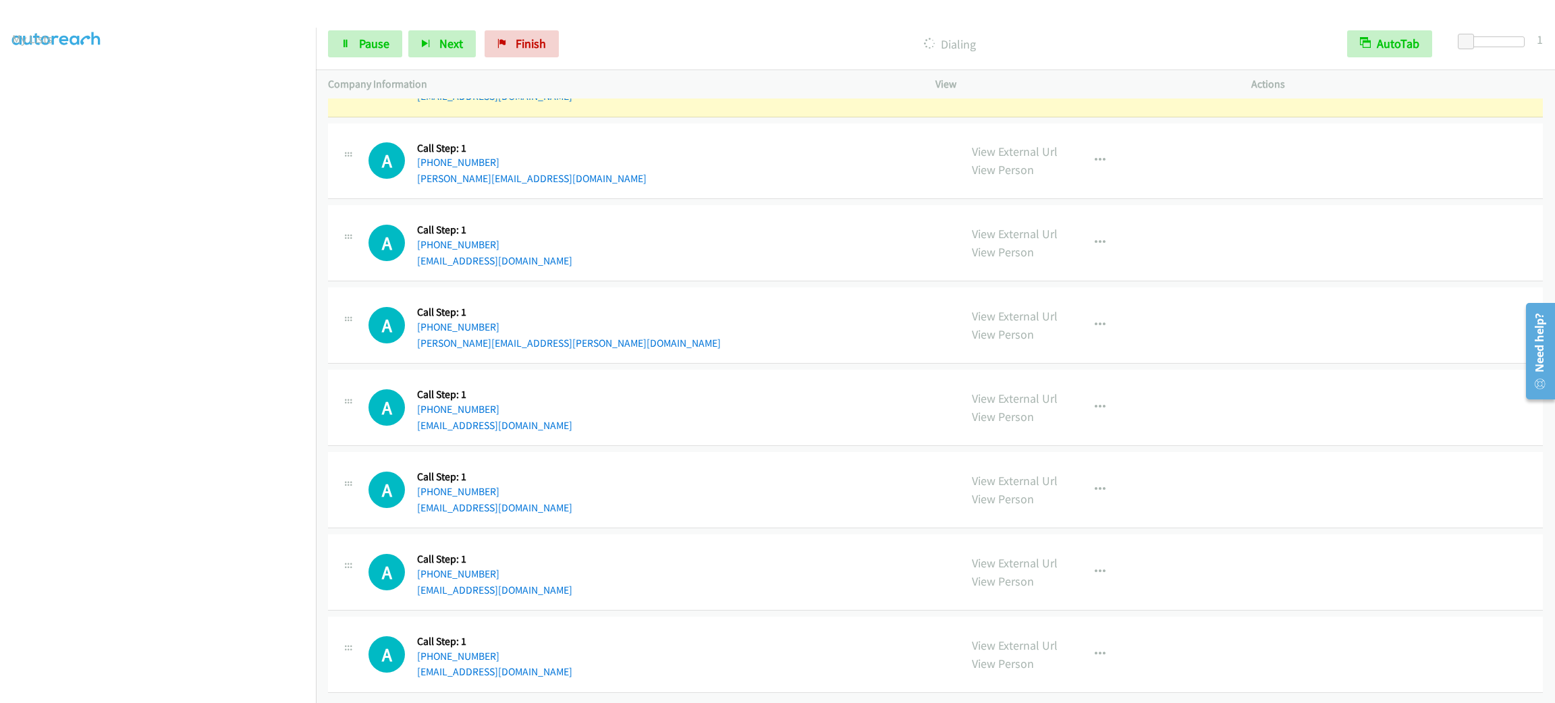
scroll to position [8381, 0]
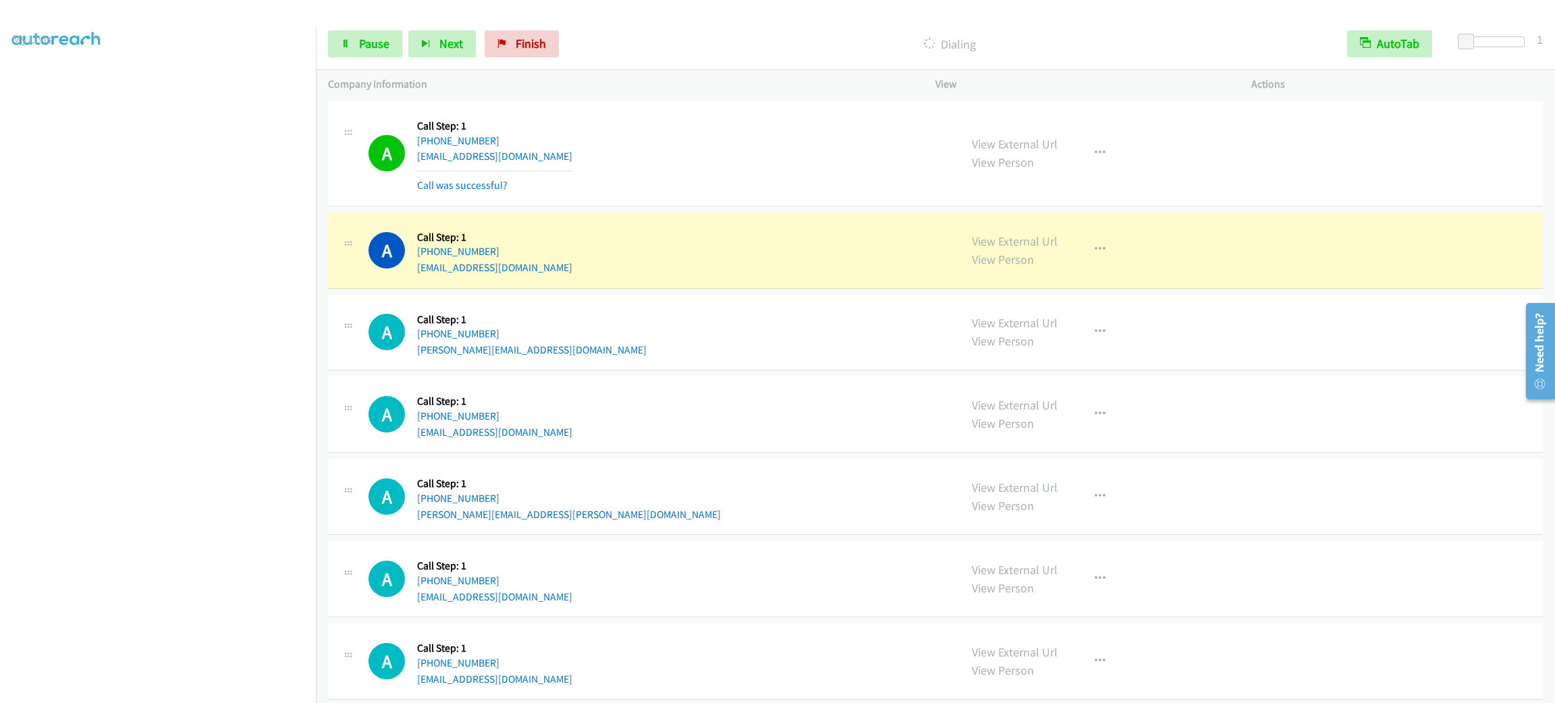
drag, startPoint x: 816, startPoint y: 233, endPoint x: 892, endPoint y: 258, distance: 79.6
click at [812, 233] on div "A Callback Scheduled Call Step: 1 America/Los_Angeles [PHONE_NUMBER] [EMAIL_ADD…" at bounding box center [935, 251] width 1215 height 76
drag, startPoint x: 1084, startPoint y: 270, endPoint x: 1094, endPoint y: 318, distance: 49.0
click at [1084, 263] on button "button" at bounding box center [1100, 249] width 36 height 27
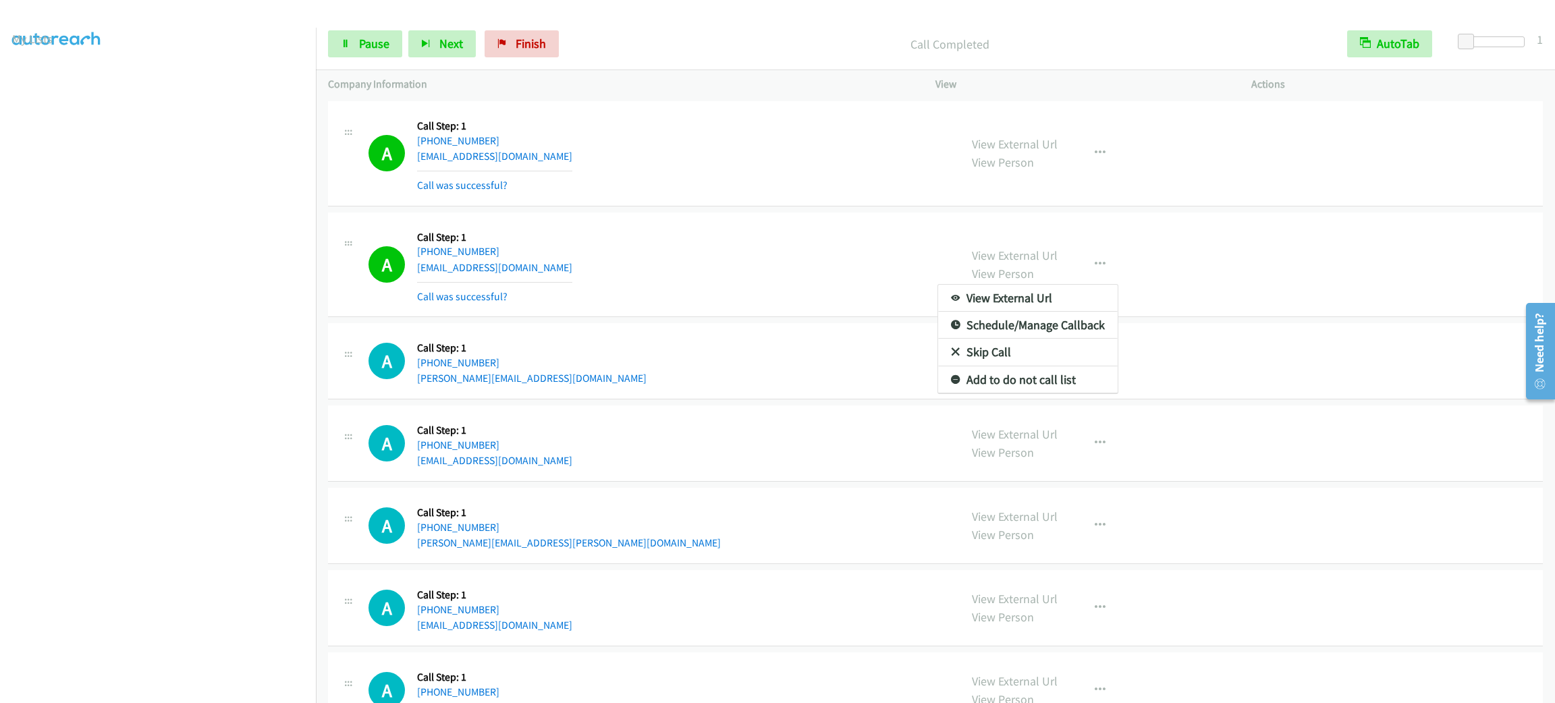
click at [594, 327] on div at bounding box center [777, 351] width 1555 height 703
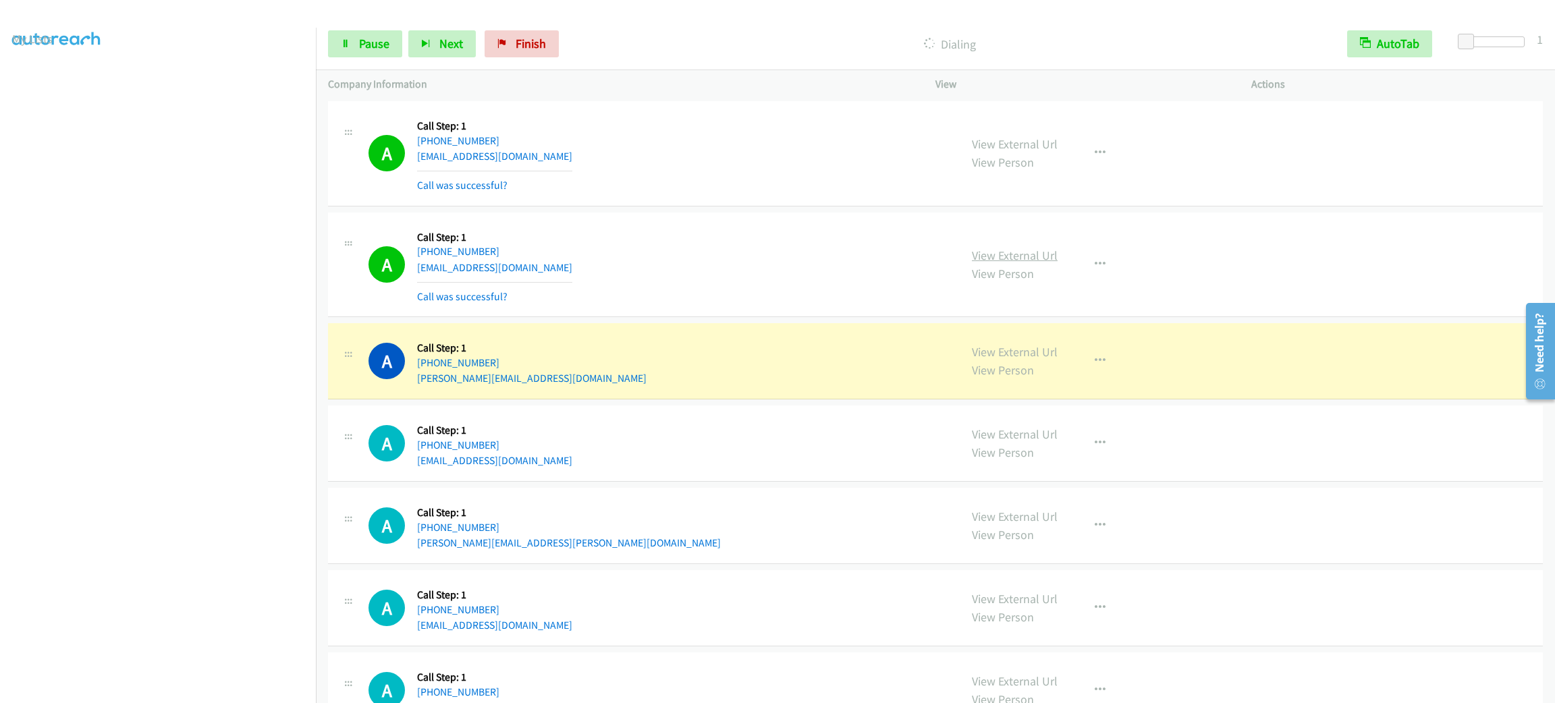
click at [1023, 263] on link "View External Url" at bounding box center [1015, 256] width 86 height 16
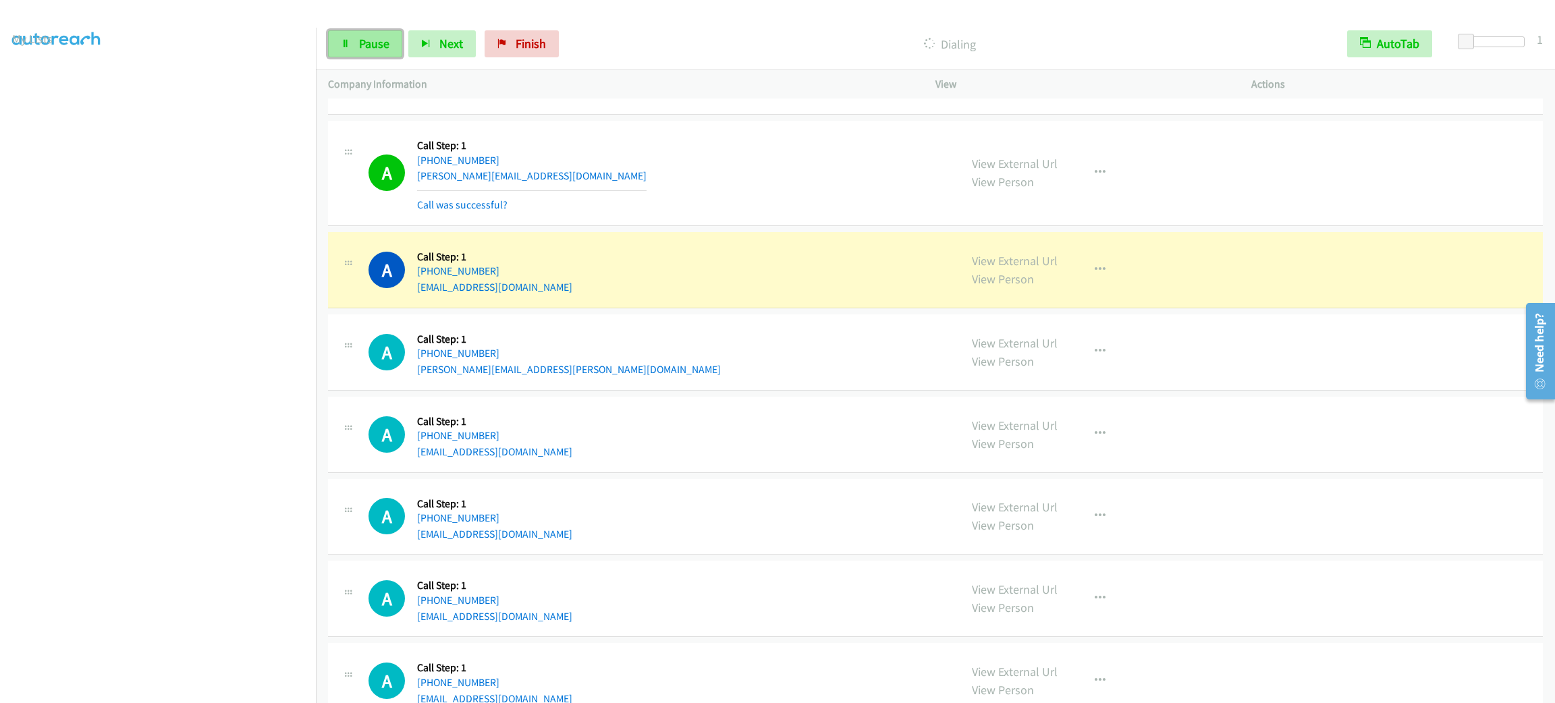
click at [390, 42] on link "Pause" at bounding box center [365, 43] width 74 height 27
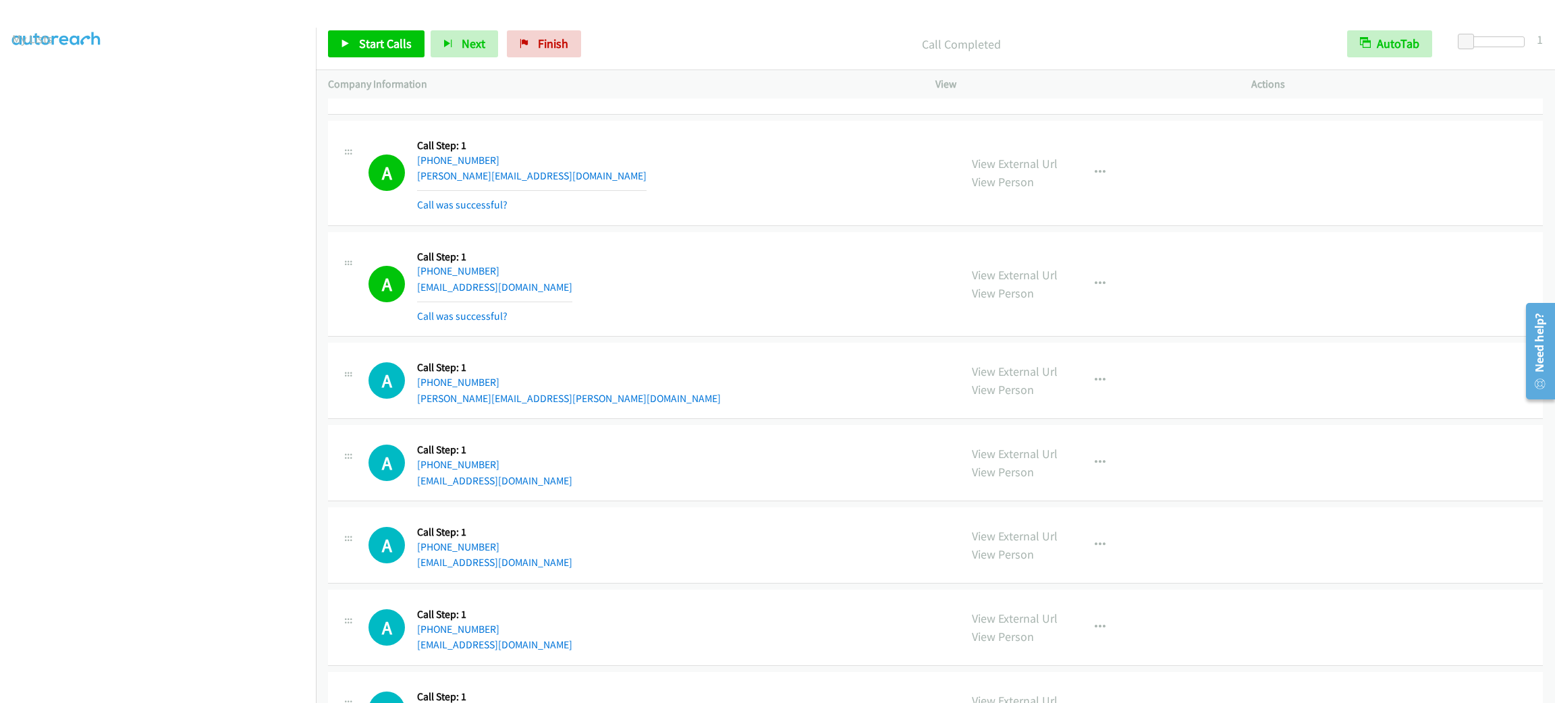
click at [703, 175] on div "A Callback Scheduled Call Step: 1 [GEOGRAPHIC_DATA]/[GEOGRAPHIC_DATA] [PHONE_NU…" at bounding box center [657, 173] width 579 height 80
click at [1108, 186] on button "button" at bounding box center [1100, 172] width 36 height 27
click at [1075, 302] on link "Add to do not call list" at bounding box center [1027, 288] width 179 height 27
click at [362, 39] on span "Start Calls" at bounding box center [385, 44] width 53 height 16
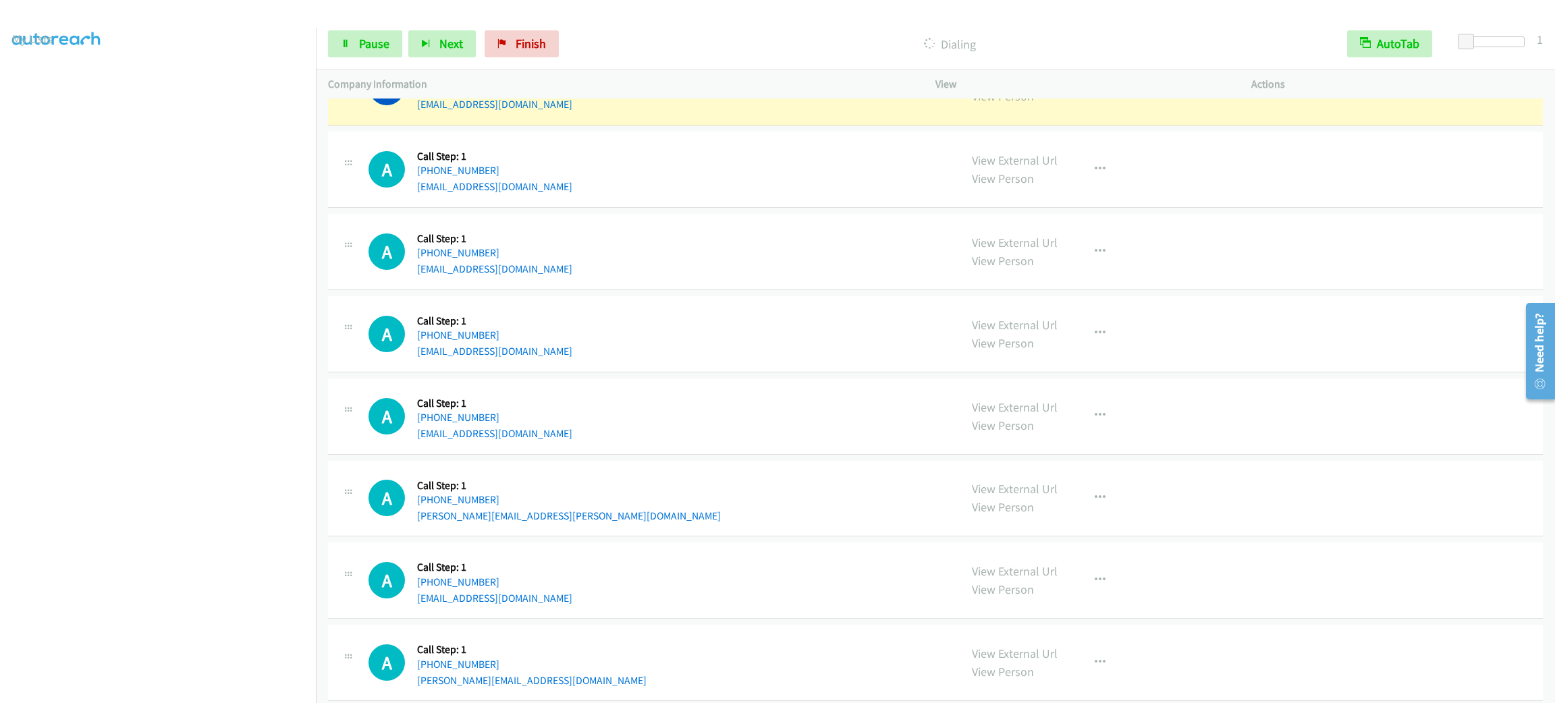
scroll to position [8786, 0]
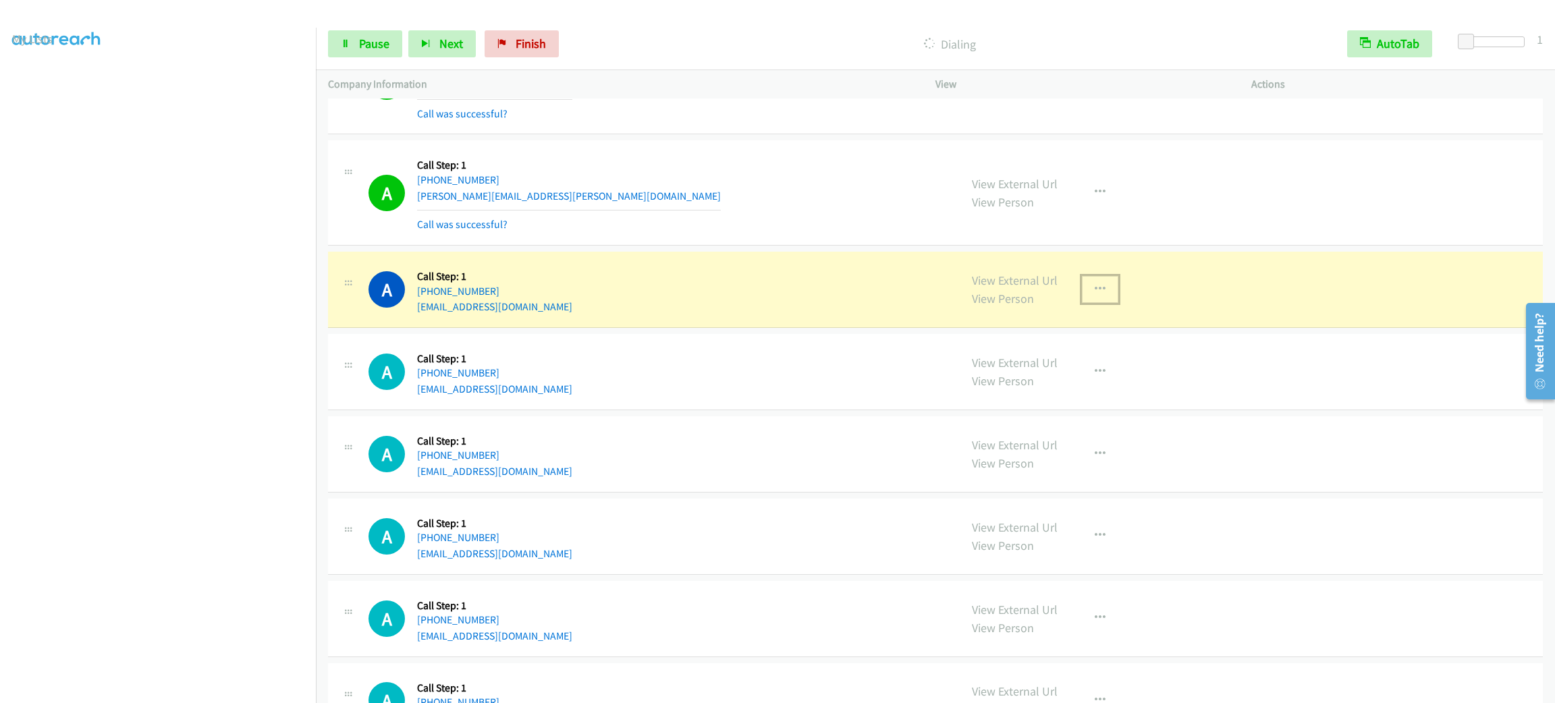
click at [1082, 303] on button "button" at bounding box center [1100, 289] width 36 height 27
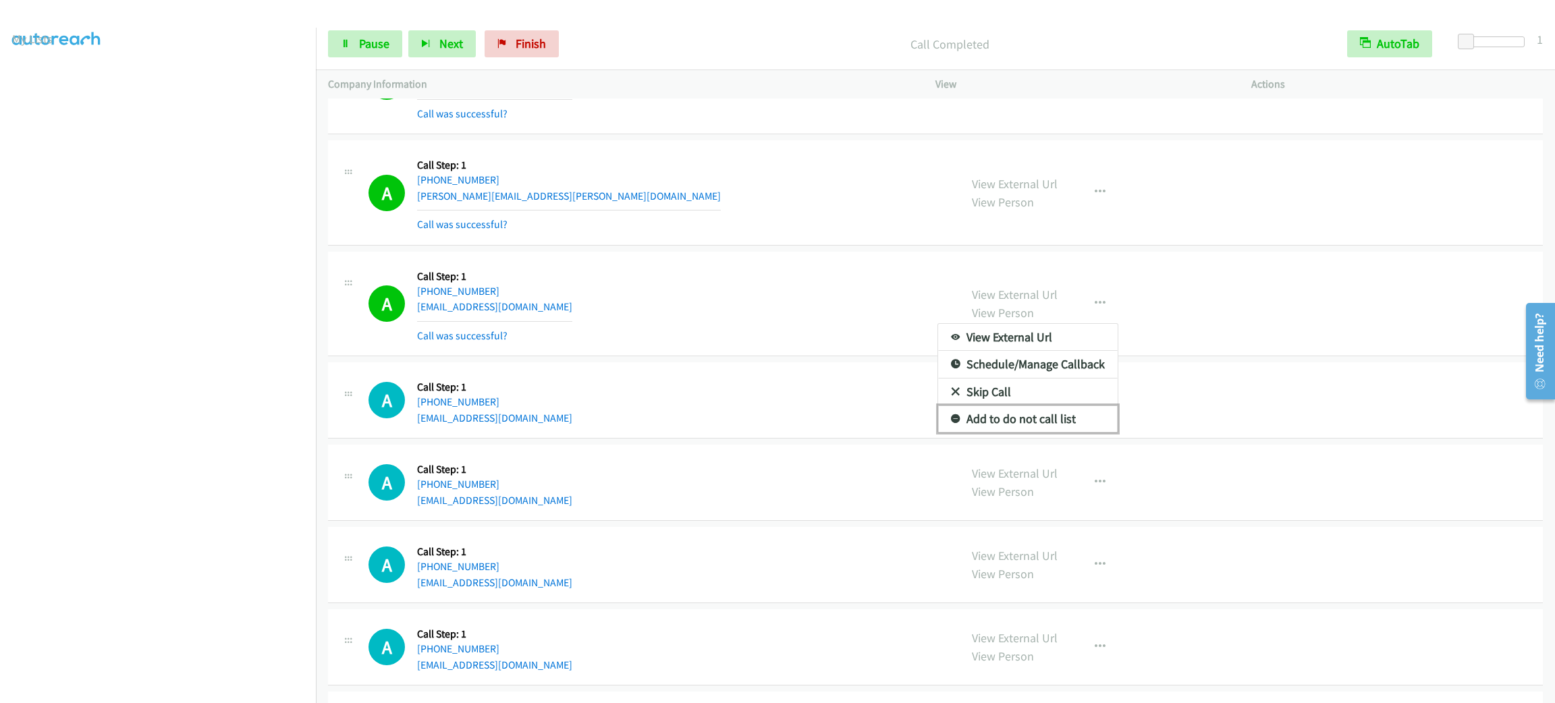
click at [1065, 433] on link "Add to do not call list" at bounding box center [1027, 419] width 179 height 27
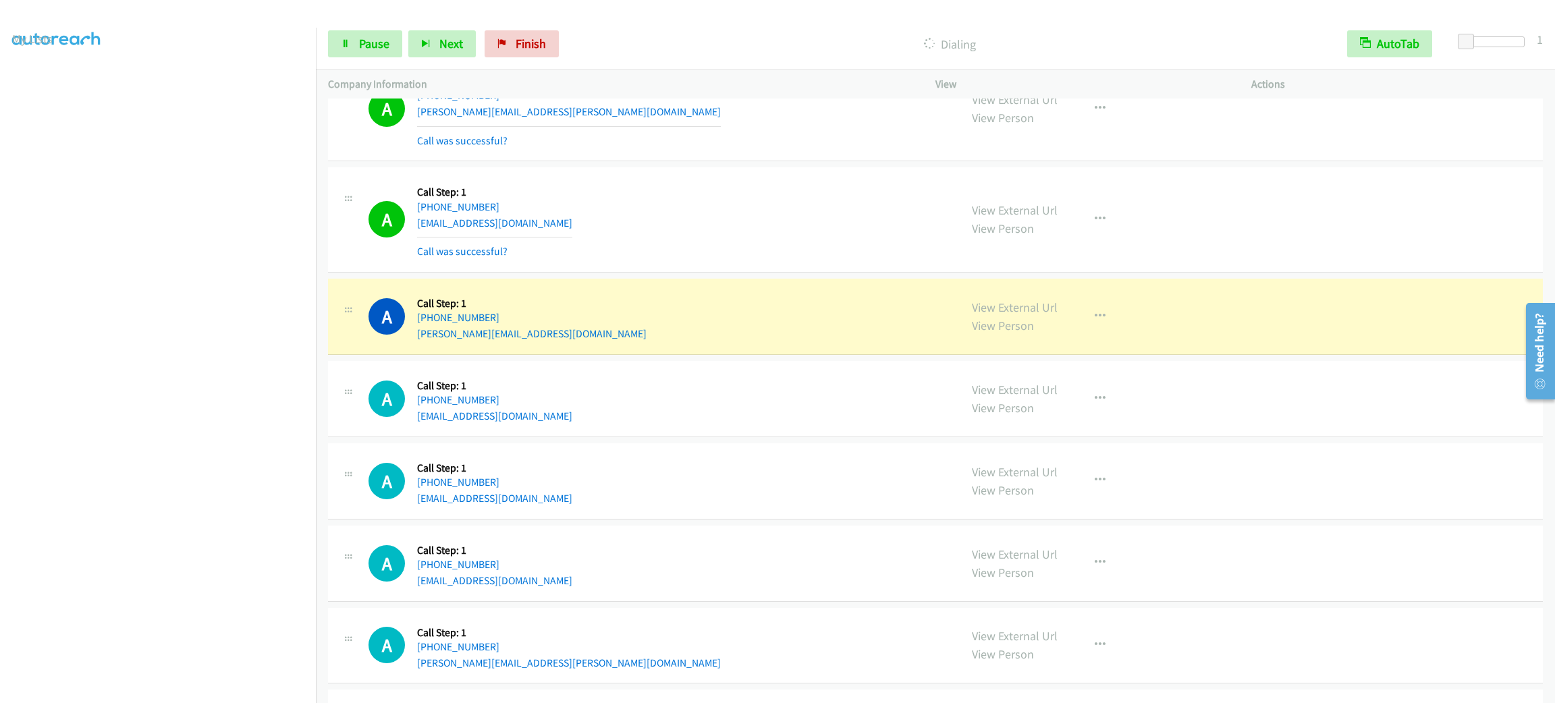
scroll to position [9638, 0]
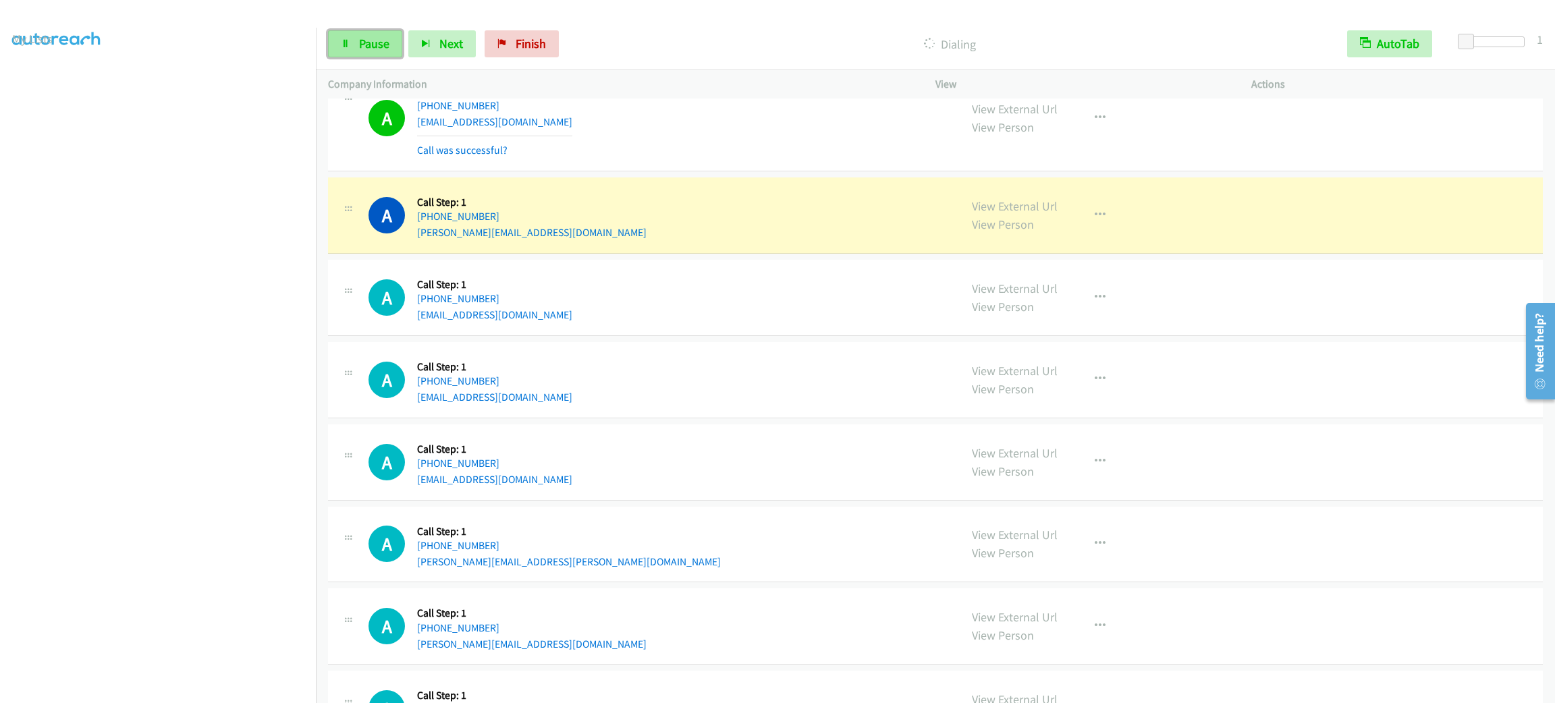
click at [373, 43] on span "Pause" at bounding box center [374, 44] width 30 height 16
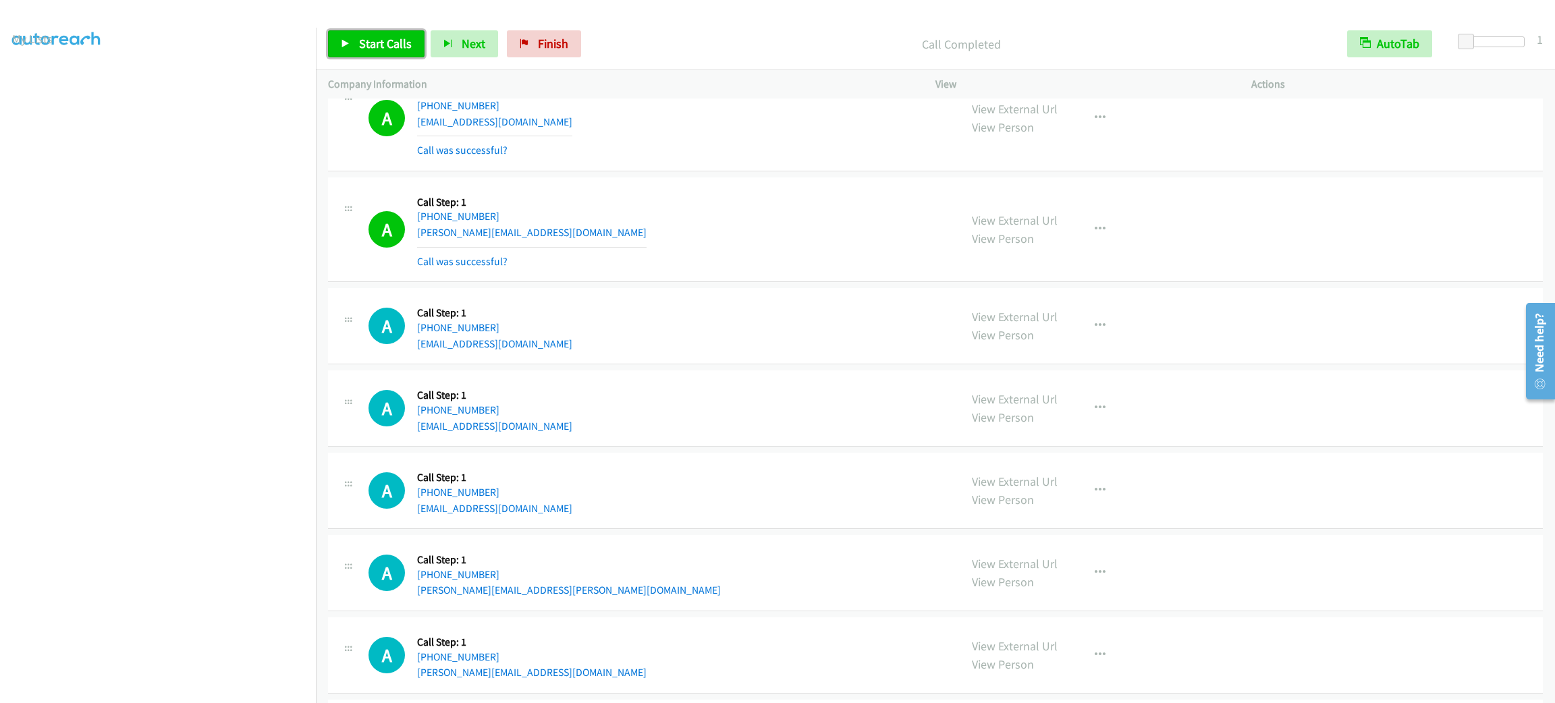
click at [381, 40] on span "Start Calls" at bounding box center [385, 44] width 53 height 16
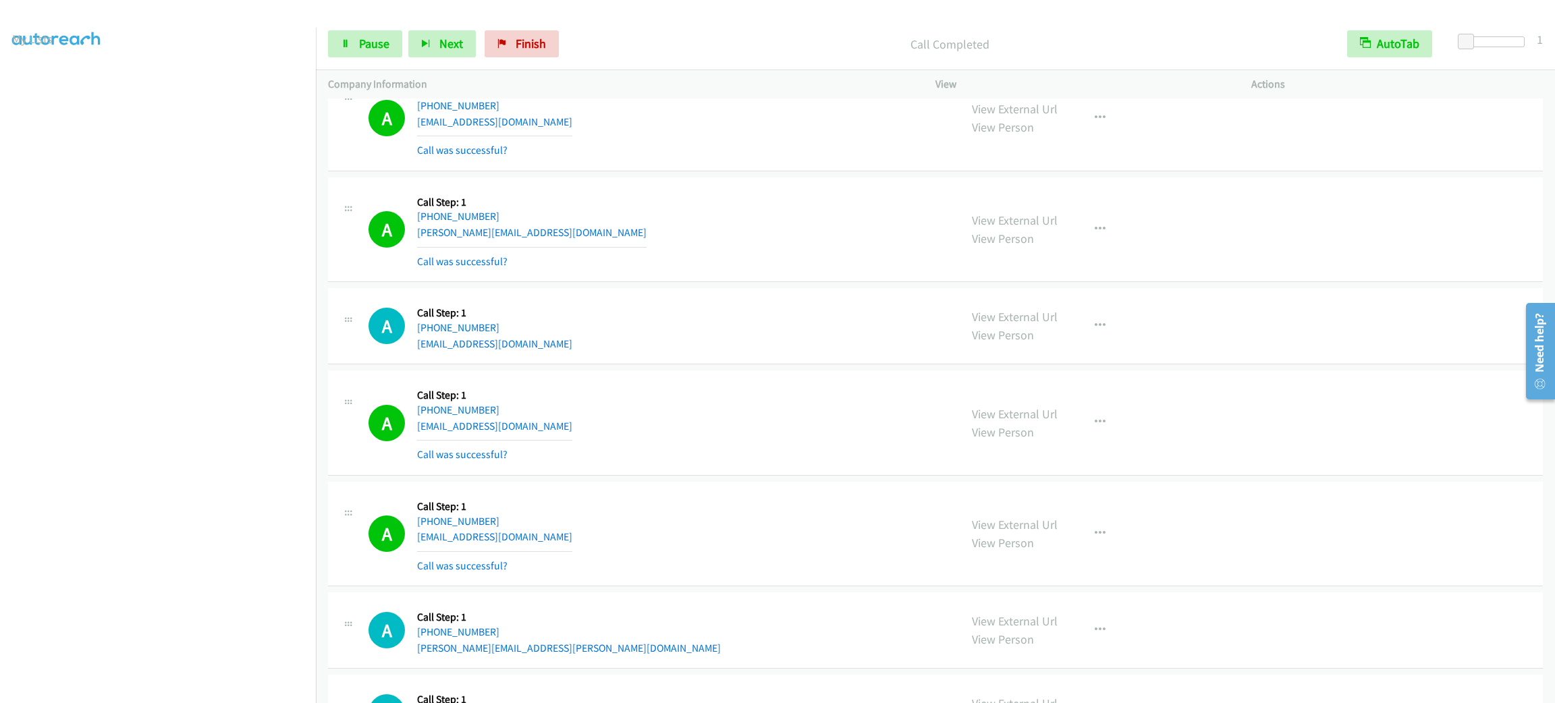
scroll to position [9840, 0]
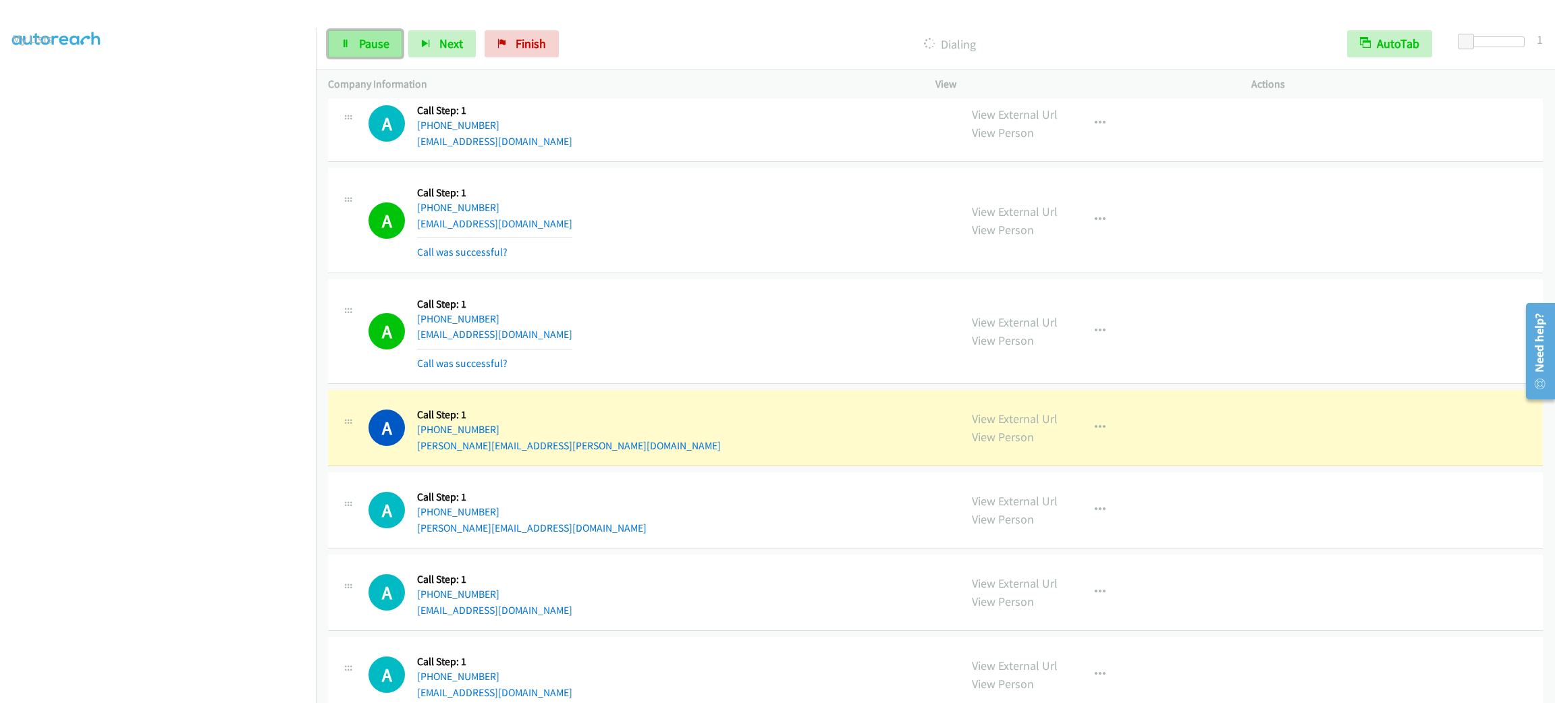
click at [387, 40] on span "Pause" at bounding box center [374, 44] width 30 height 16
click at [462, 132] on link "[PHONE_NUMBER]" at bounding box center [458, 125] width 82 height 13
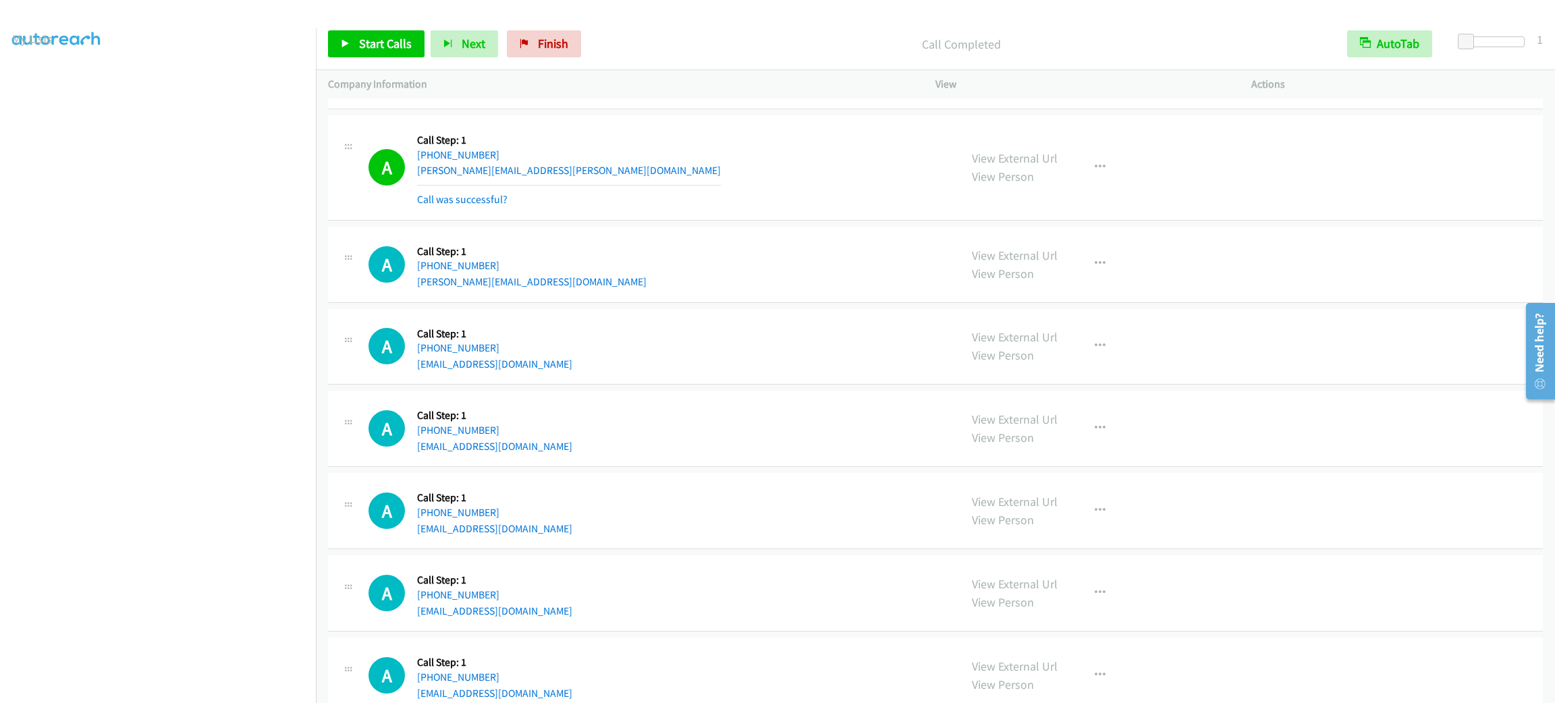
scroll to position [10173, 0]
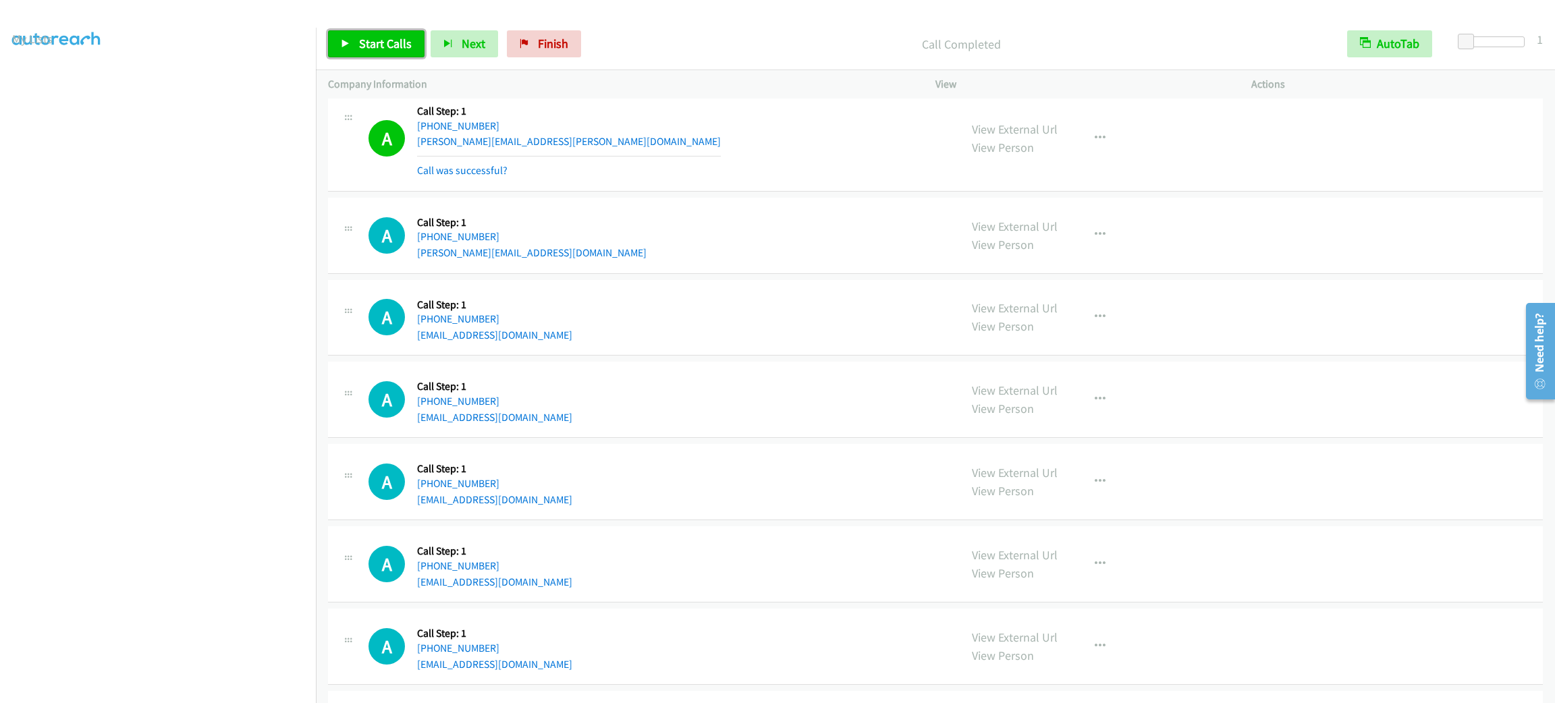
click at [383, 45] on span "Start Calls" at bounding box center [385, 44] width 53 height 16
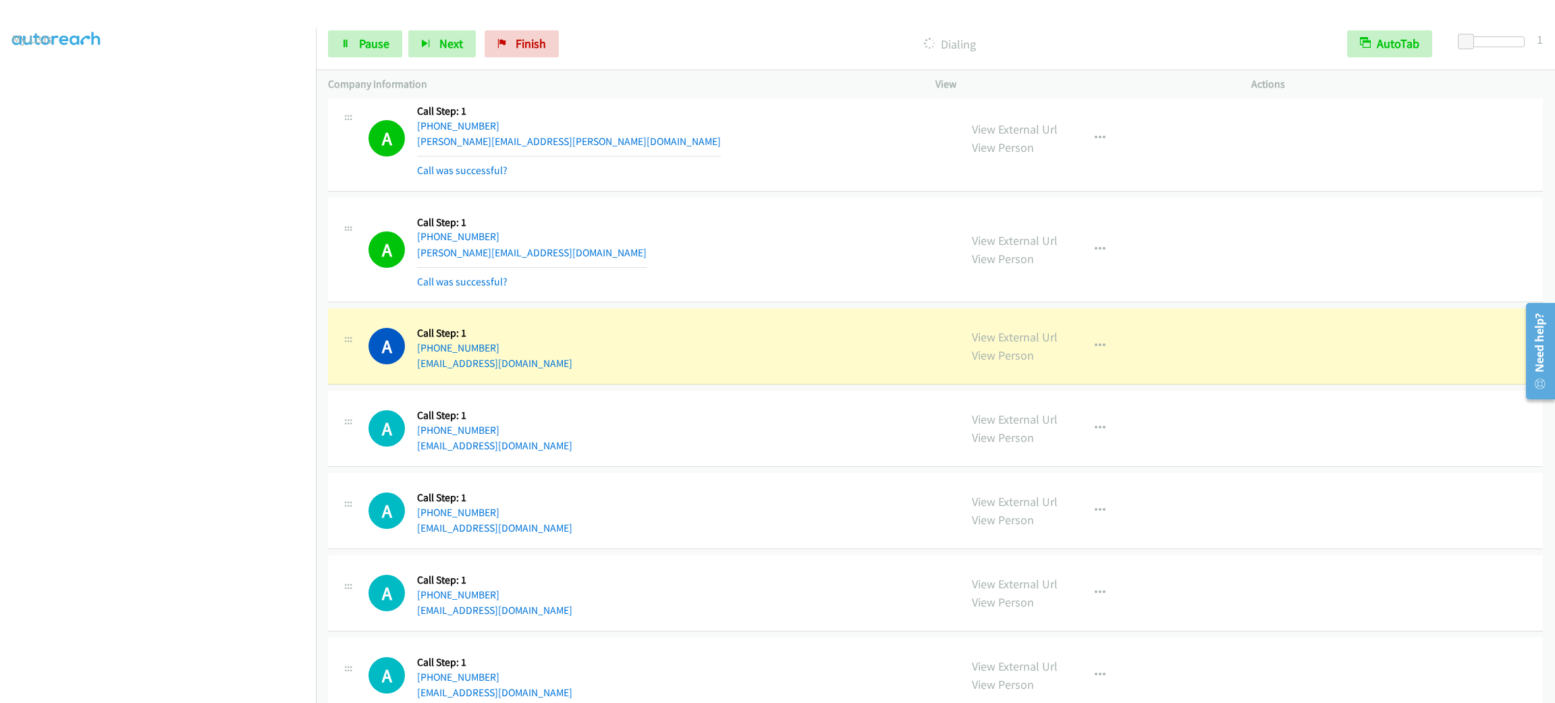
click at [708, 91] on p "Company Information" at bounding box center [619, 84] width 583 height 16
click at [1099, 360] on button "button" at bounding box center [1100, 346] width 36 height 27
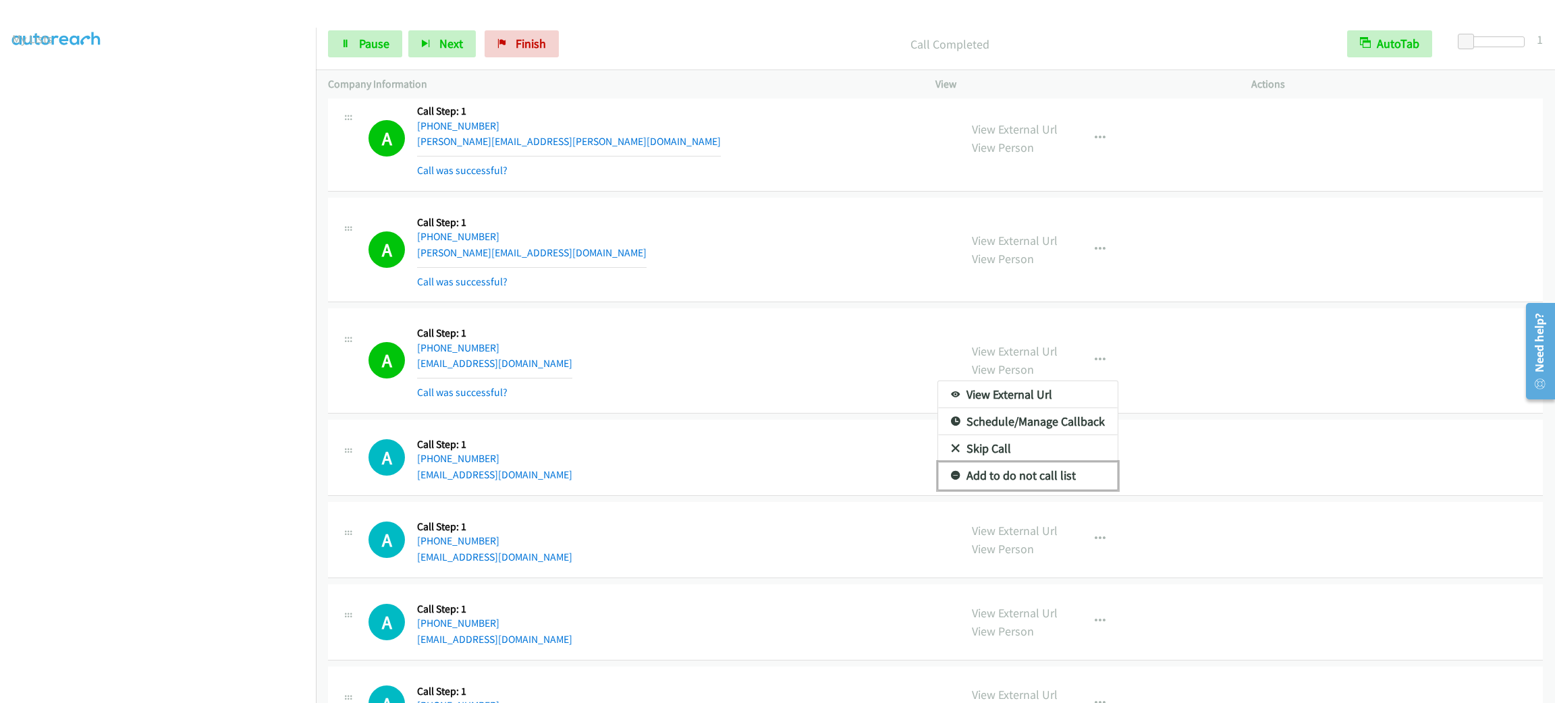
click at [1100, 489] on link "Add to do not call list" at bounding box center [1027, 475] width 179 height 27
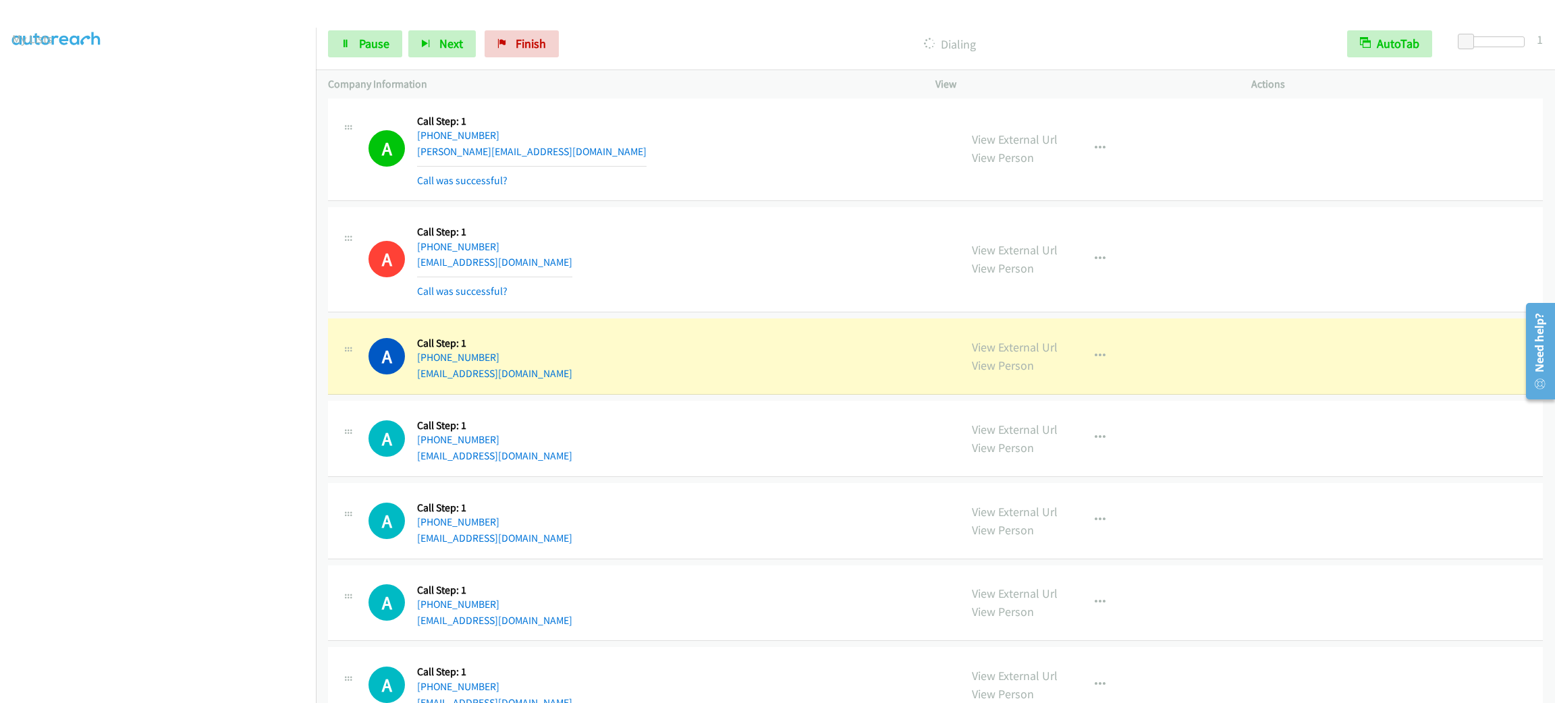
scroll to position [10375, 0]
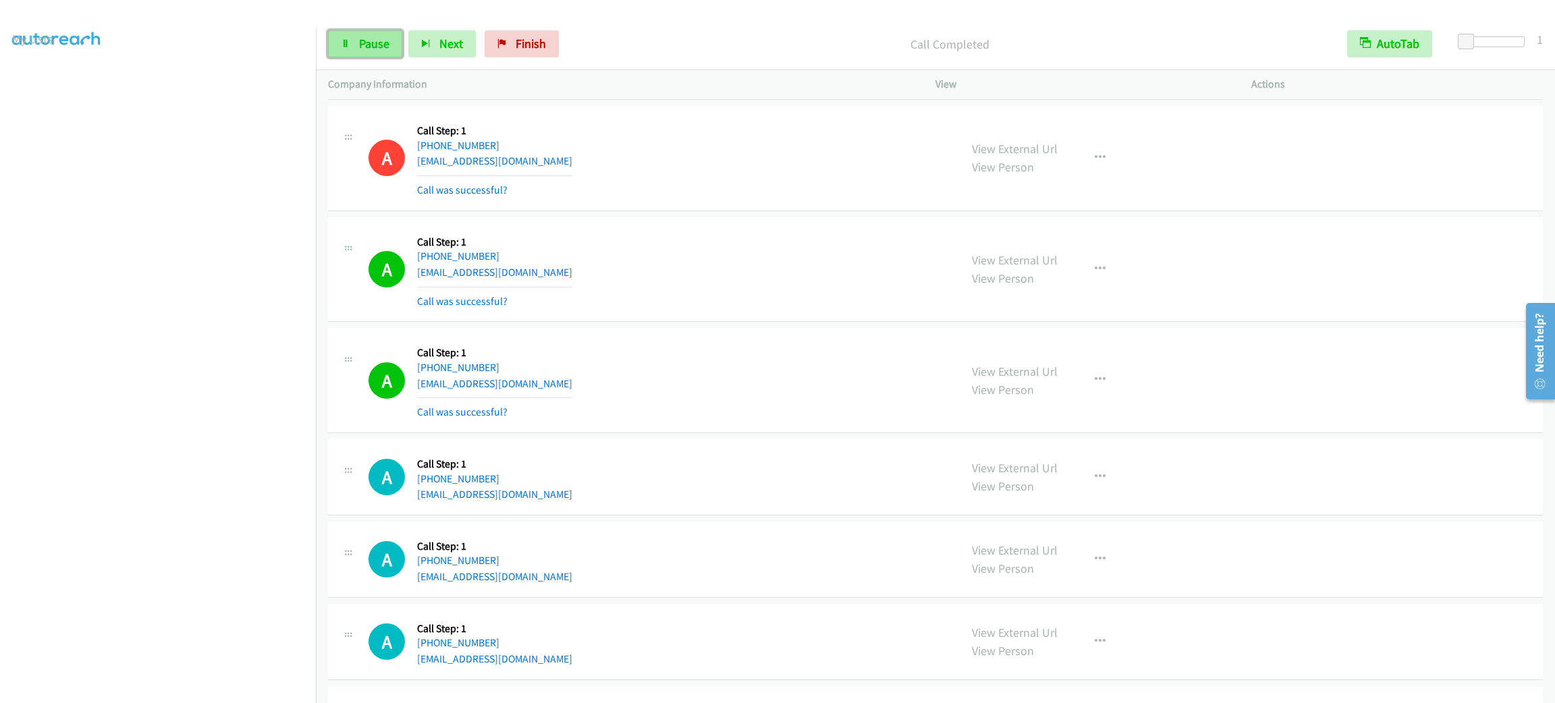
click at [379, 52] on link "Pause" at bounding box center [365, 43] width 74 height 27
click at [374, 47] on span "Start Calls" at bounding box center [385, 44] width 53 height 16
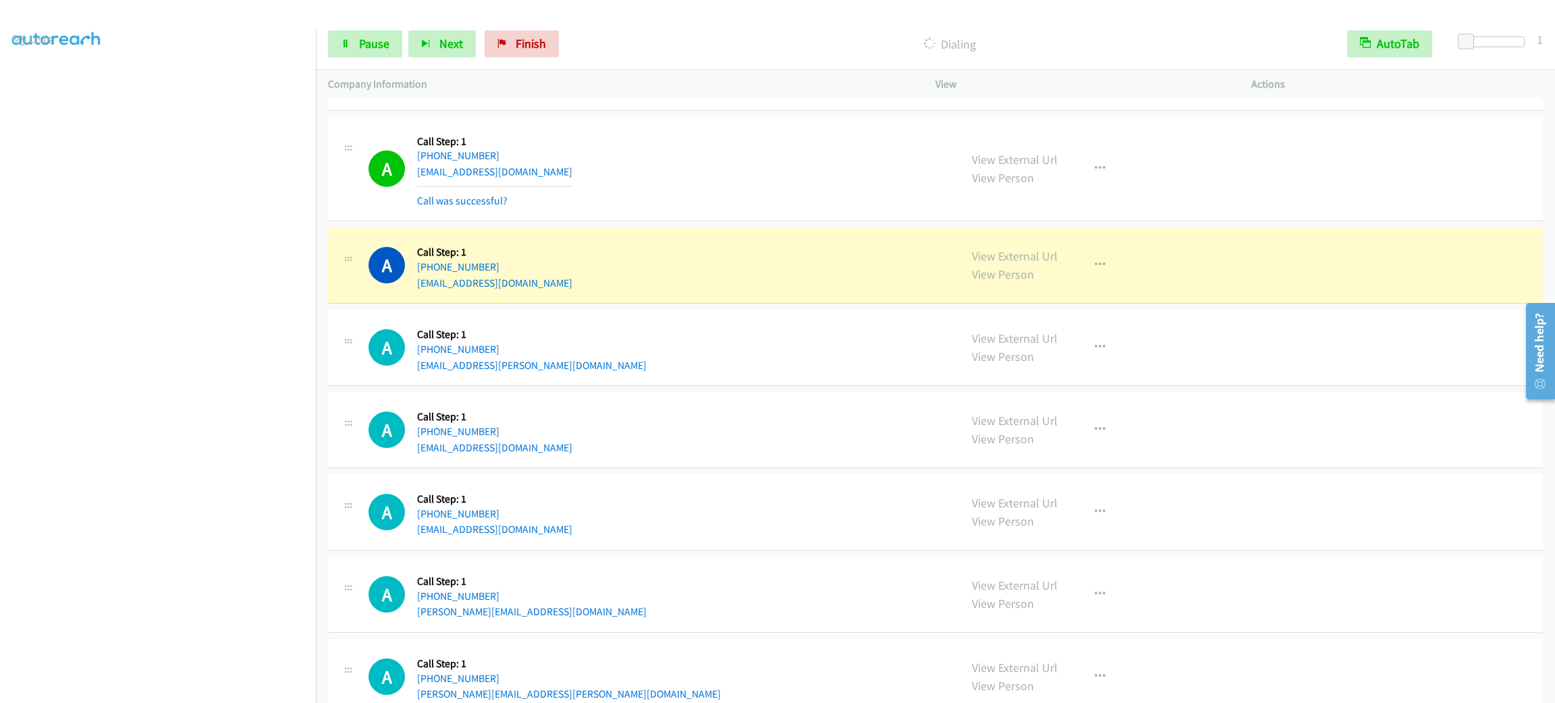
scroll to position [10983, 0]
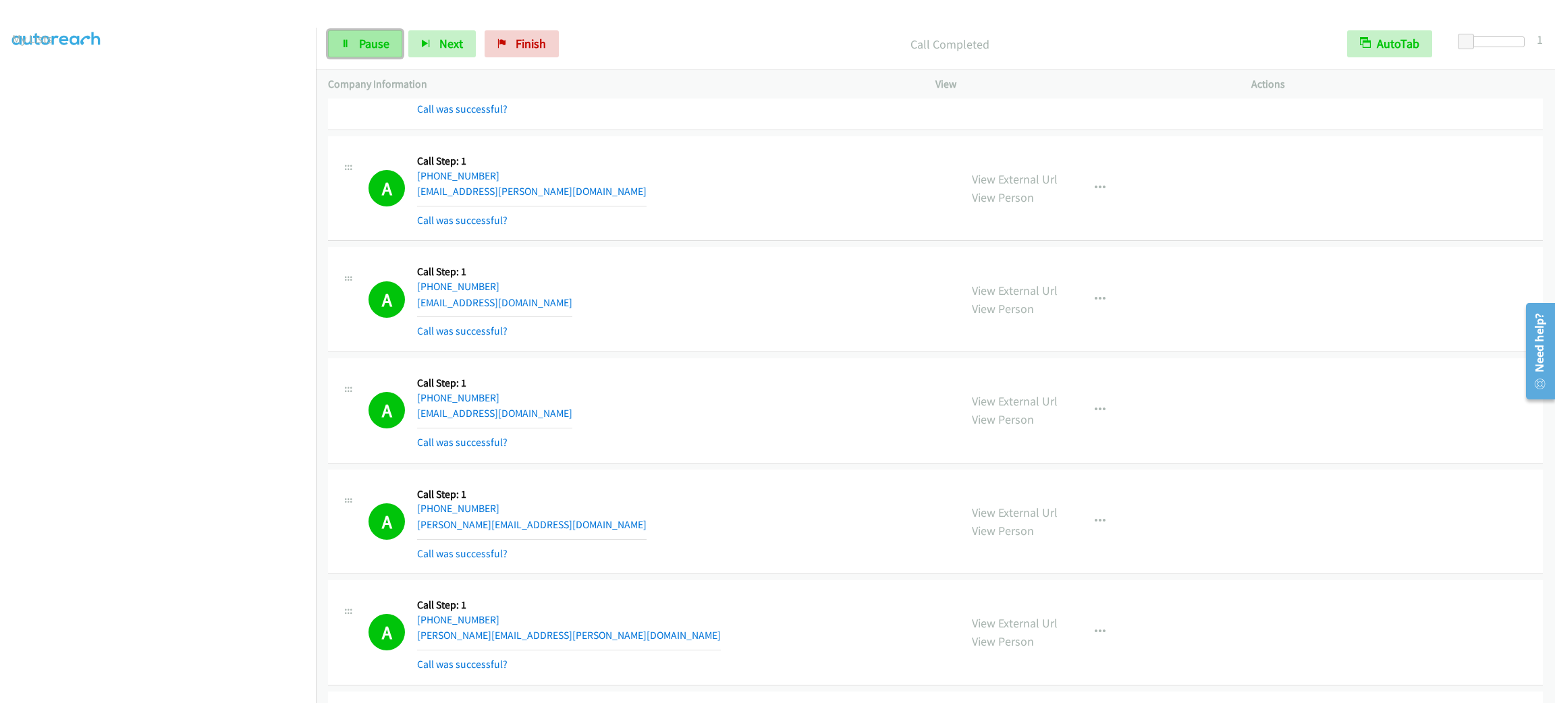
click at [379, 32] on link "Pause" at bounding box center [365, 43] width 74 height 27
click at [377, 40] on span "Start Calls" at bounding box center [385, 44] width 53 height 16
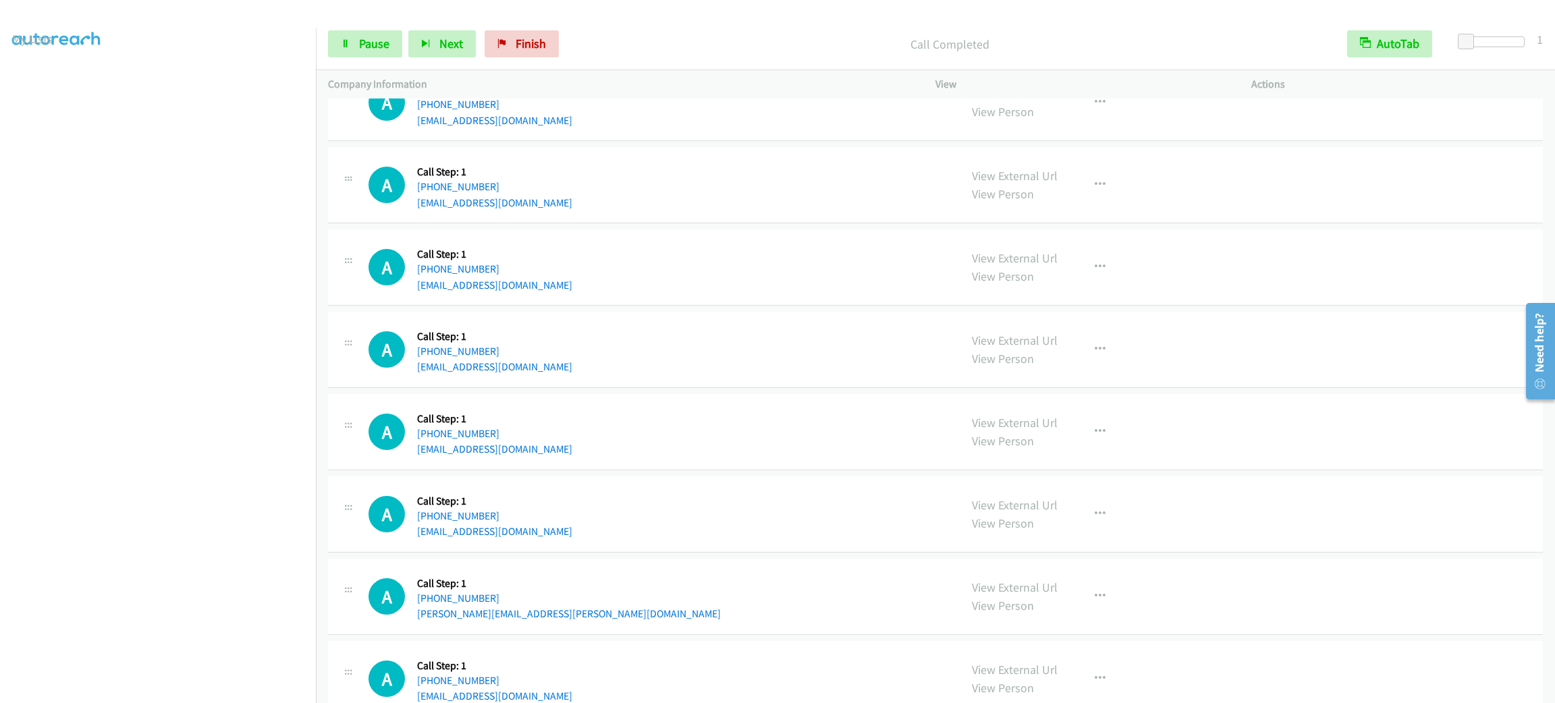
scroll to position [11923, 0]
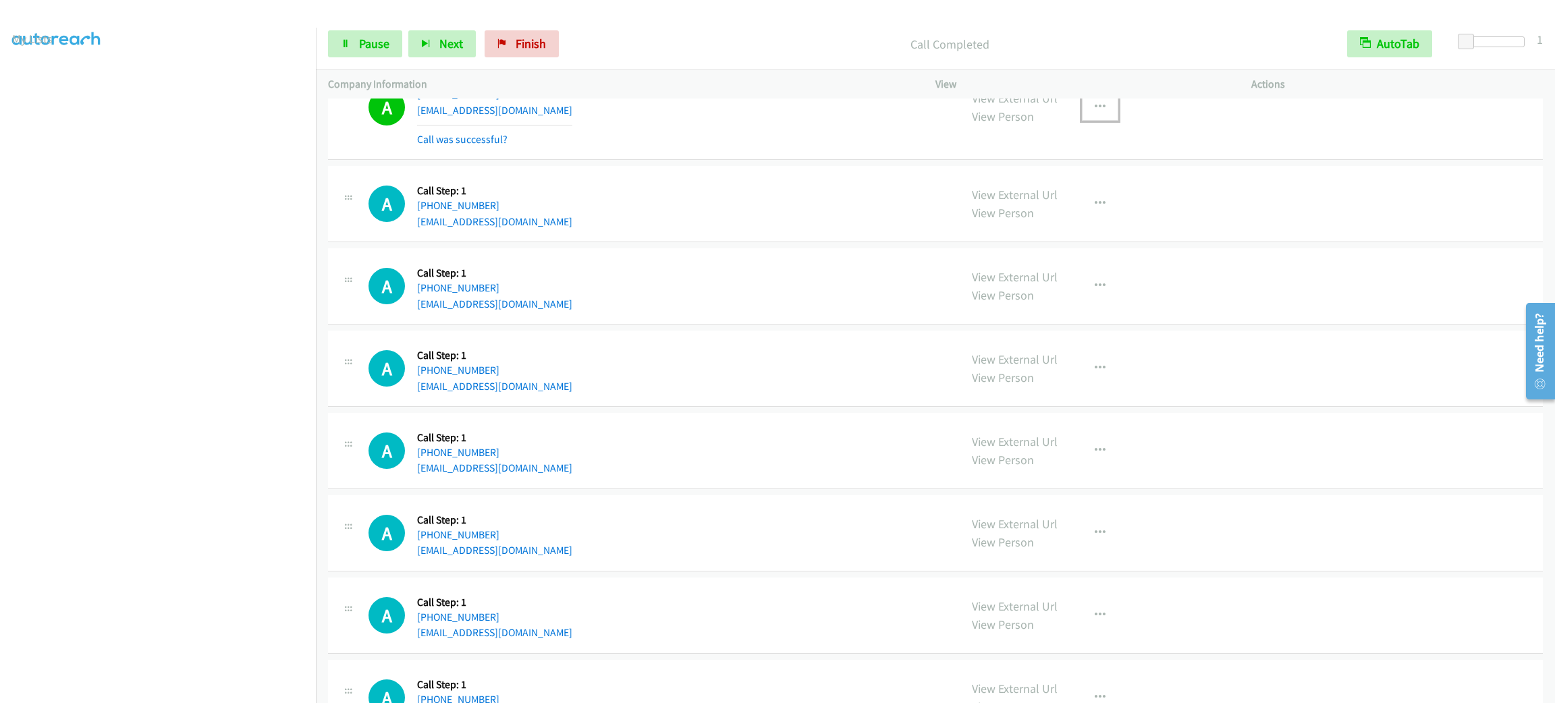
click at [1098, 121] on button "button" at bounding box center [1100, 107] width 36 height 27
click at [1056, 236] on link "Add to do not call list" at bounding box center [1027, 222] width 179 height 27
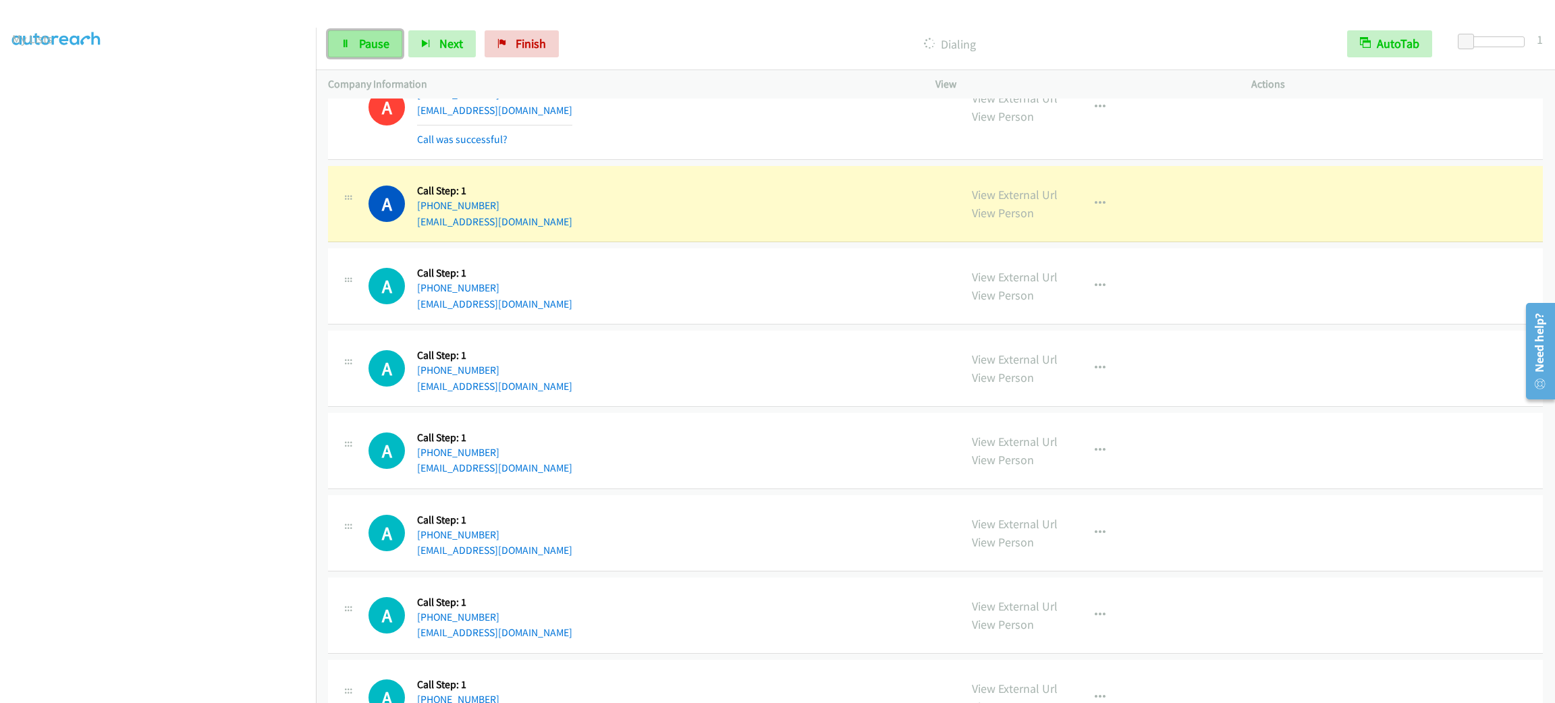
click at [391, 38] on link "Pause" at bounding box center [365, 43] width 74 height 27
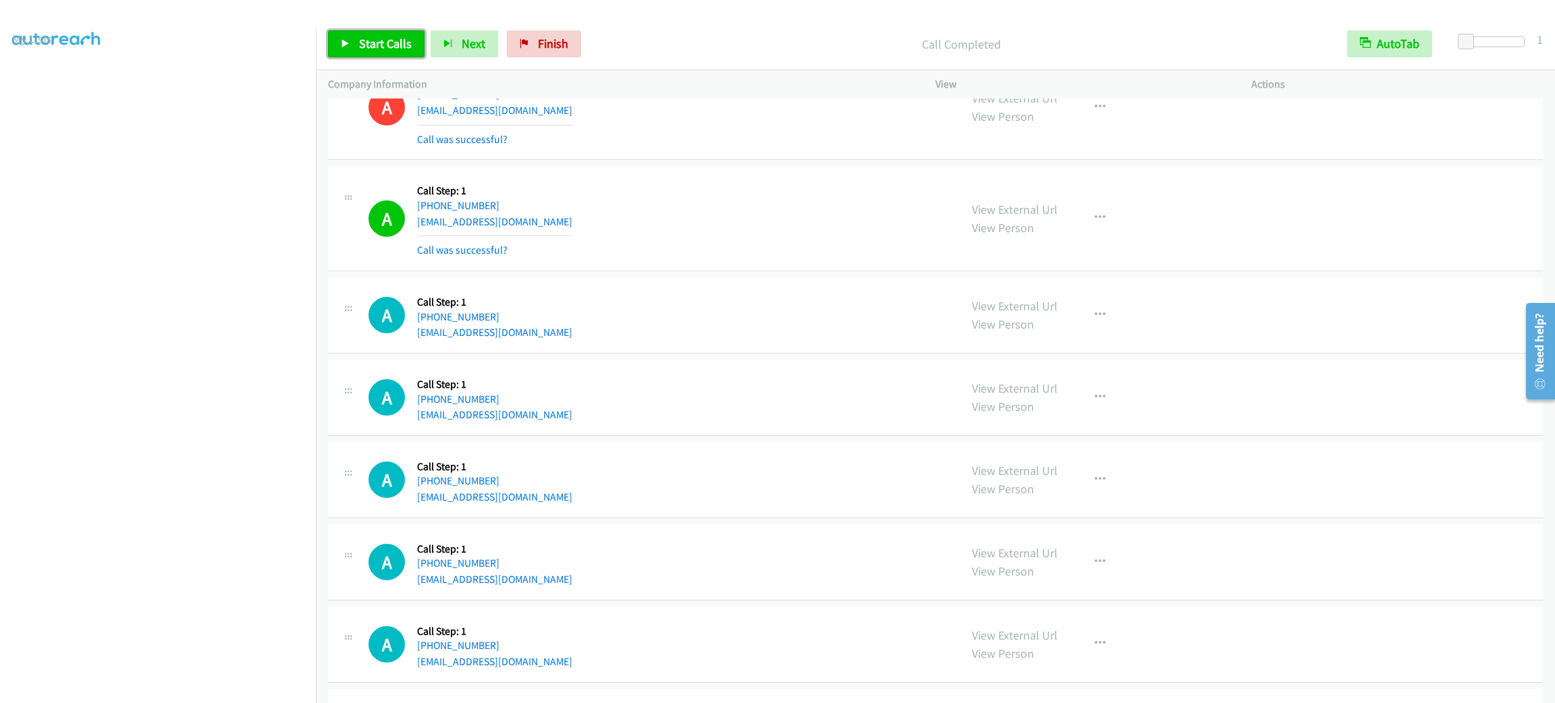
click at [390, 53] on link "Start Calls" at bounding box center [376, 43] width 96 height 27
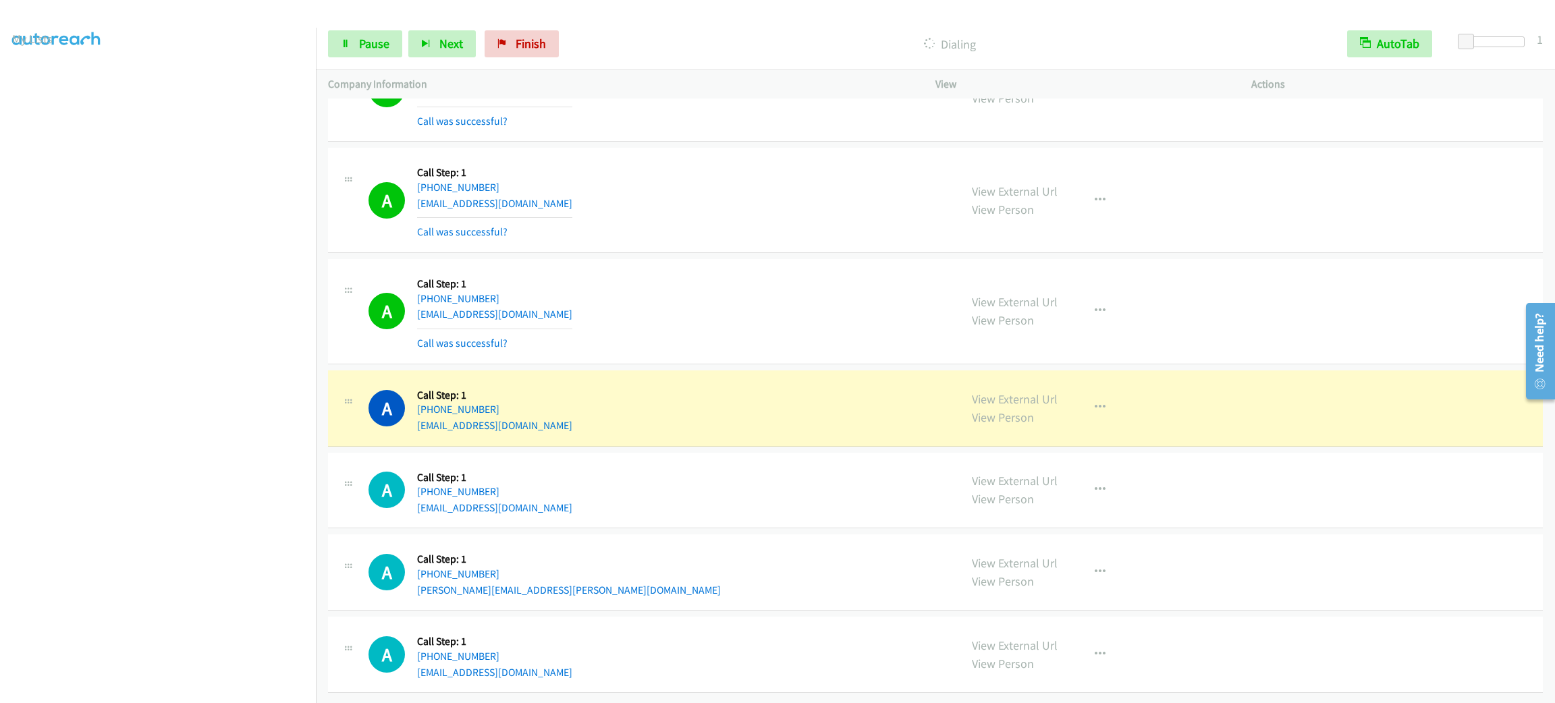
scroll to position [12208, 0]
click at [815, 259] on div "A Callback Scheduled Call Step: 1 [GEOGRAPHIC_DATA]/[GEOGRAPHIC_DATA] [PHONE_NU…" at bounding box center [935, 311] width 1215 height 105
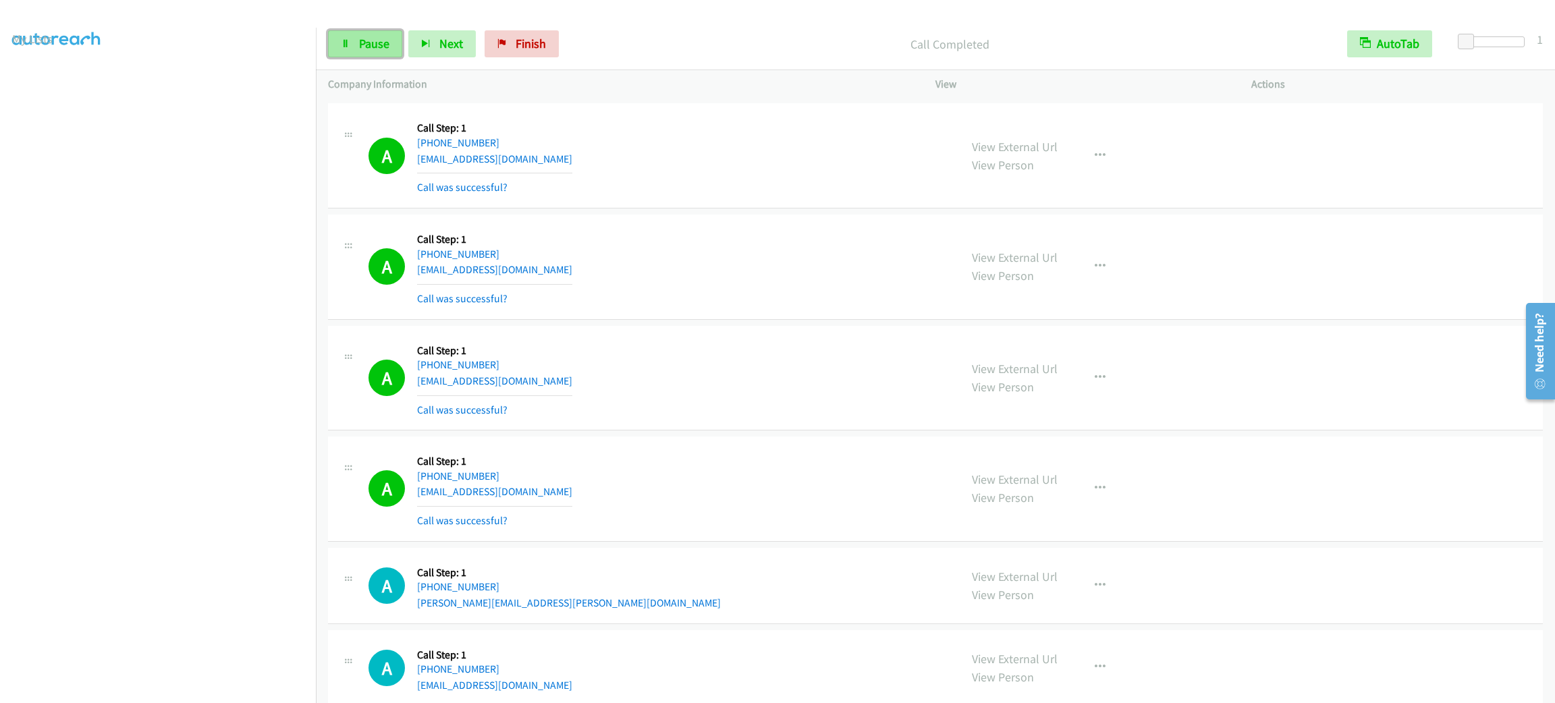
click at [374, 43] on span "Pause" at bounding box center [374, 44] width 30 height 16
click at [374, 43] on span "Start Calls" at bounding box center [385, 44] width 53 height 16
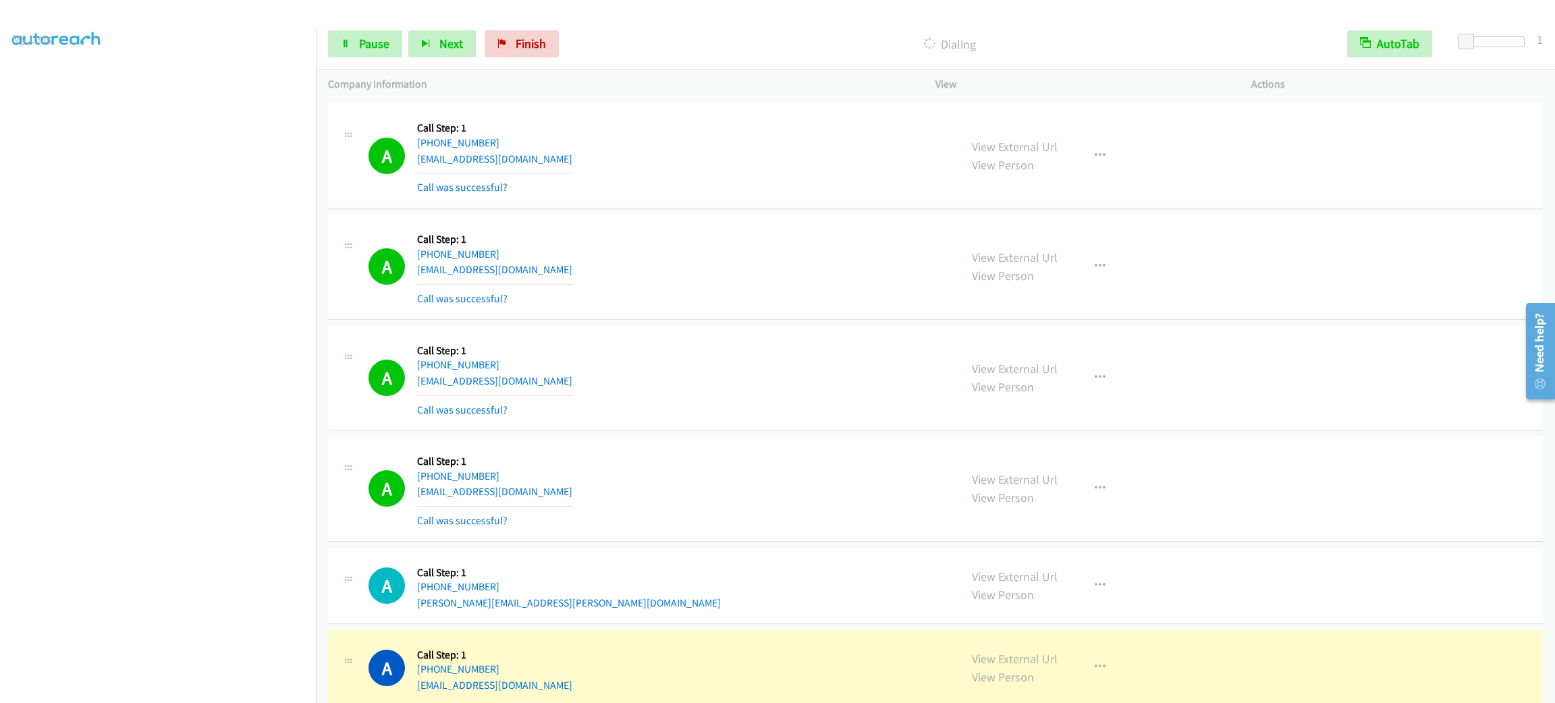
scroll to position [12613, 0]
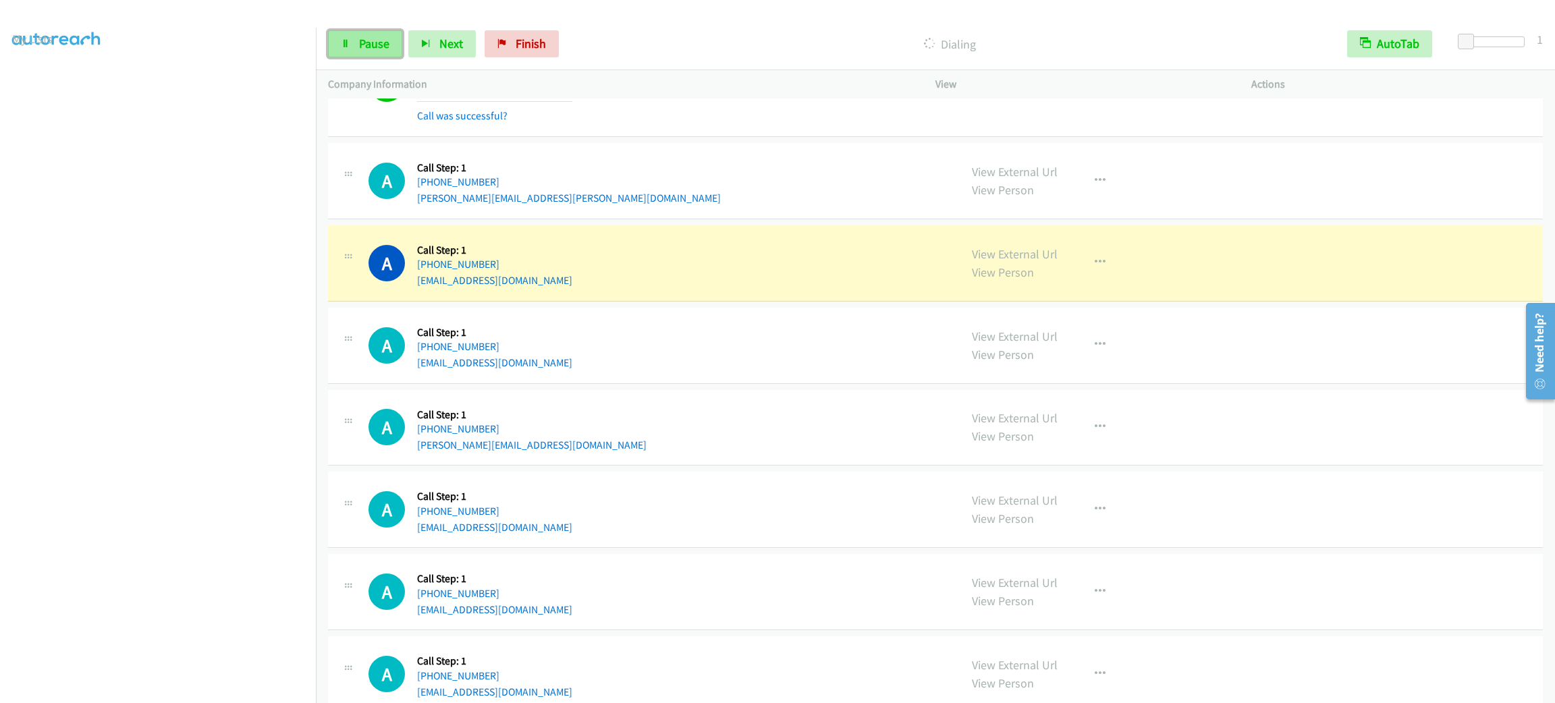
click at [386, 50] on span "Pause" at bounding box center [374, 44] width 30 height 16
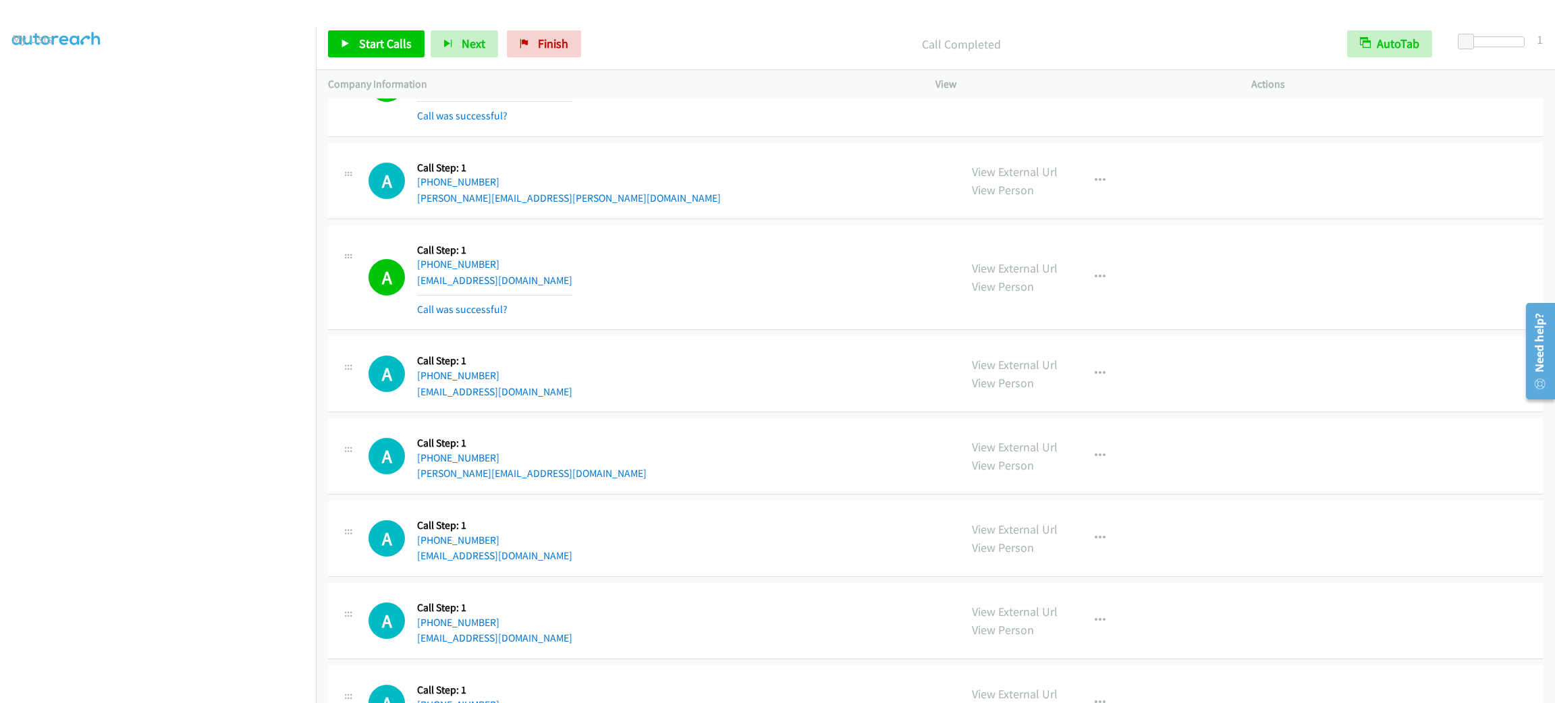
click at [1159, 580] on td "A Callback Scheduled Call Step: 1 America/Los_Angeles [PHONE_NUMBER] [EMAIL_ADD…" at bounding box center [935, 539] width 1239 height 82
click at [1165, 577] on div "A Callback Scheduled Call Step: 1 America/Los_Angeles [PHONE_NUMBER] [EMAIL_ADD…" at bounding box center [935, 539] width 1215 height 76
click at [1333, 533] on div "A Callback Scheduled Call Step: 1 America/Los_Angeles [PHONE_NUMBER] [EMAIL_ADD…" at bounding box center [935, 539] width 1215 height 76
click at [702, 169] on td "A Callback Scheduled Call Step: 1 [GEOGRAPHIC_DATA]/[GEOGRAPHIC_DATA] [PHONE_NU…" at bounding box center [935, 181] width 1239 height 82
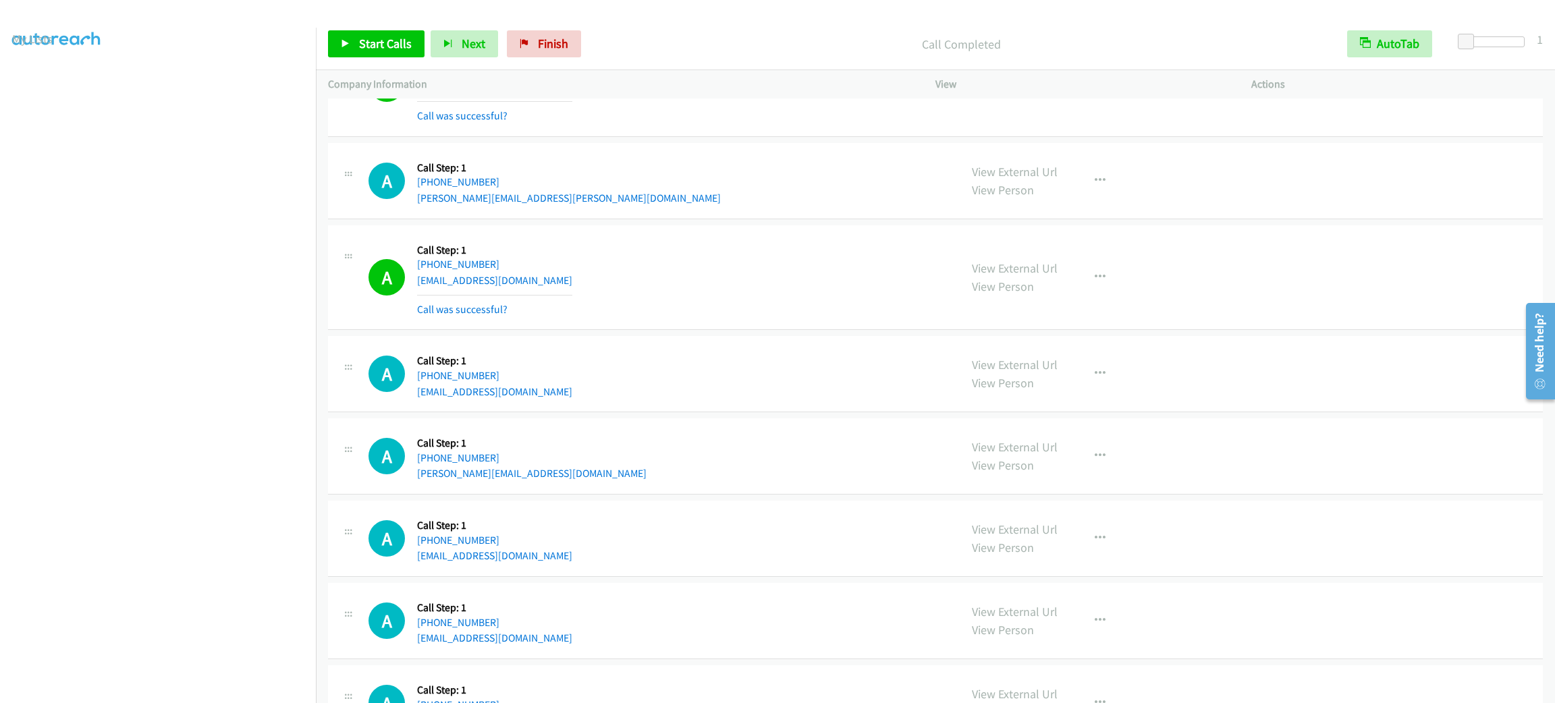
click at [865, 206] on div "A Callback Scheduled Call Step: 1 [GEOGRAPHIC_DATA]/[GEOGRAPHIC_DATA] [PHONE_NU…" at bounding box center [657, 180] width 579 height 51
